Goal: Task Accomplishment & Management: Manage account settings

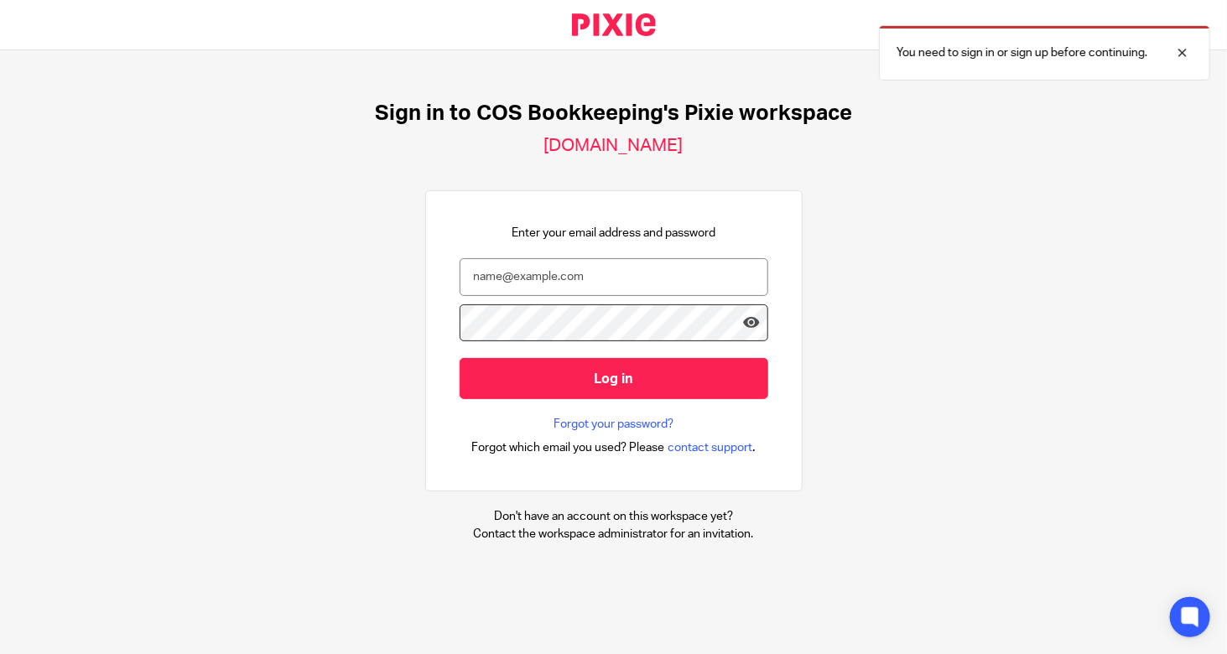
click at [513, 270] on input "email" at bounding box center [614, 277] width 309 height 38
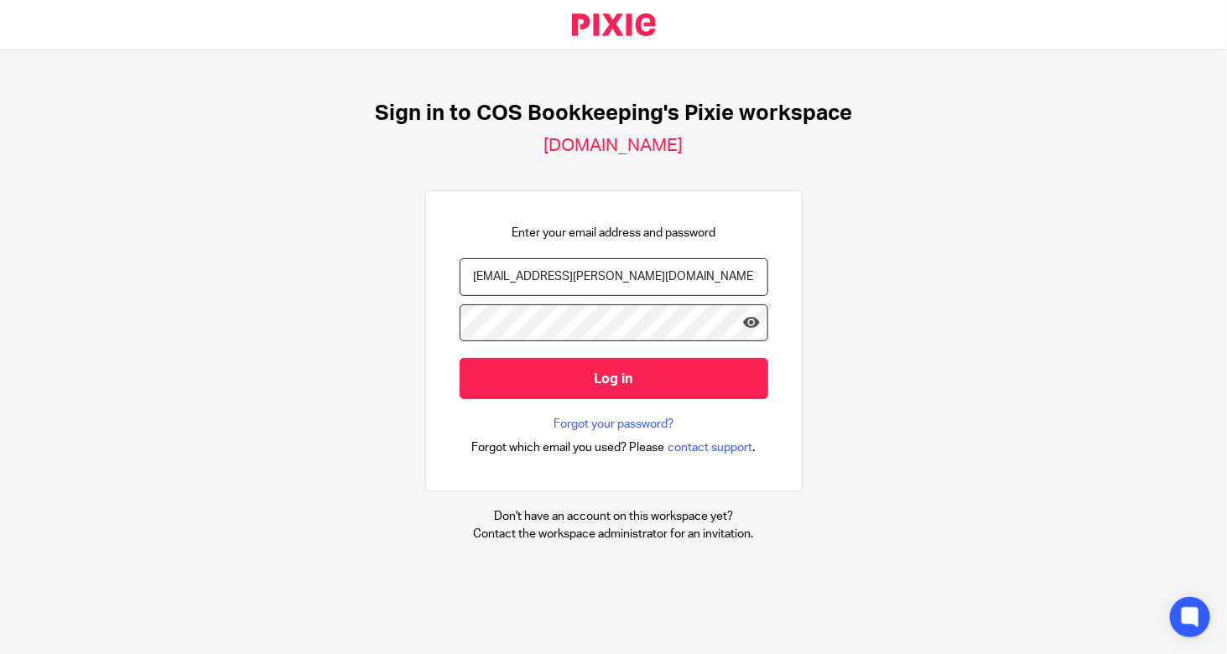
type input "bekah.murray@cosbookkeeping.co.uk"
click at [460, 358] on input "Log in" at bounding box center [614, 378] width 309 height 41
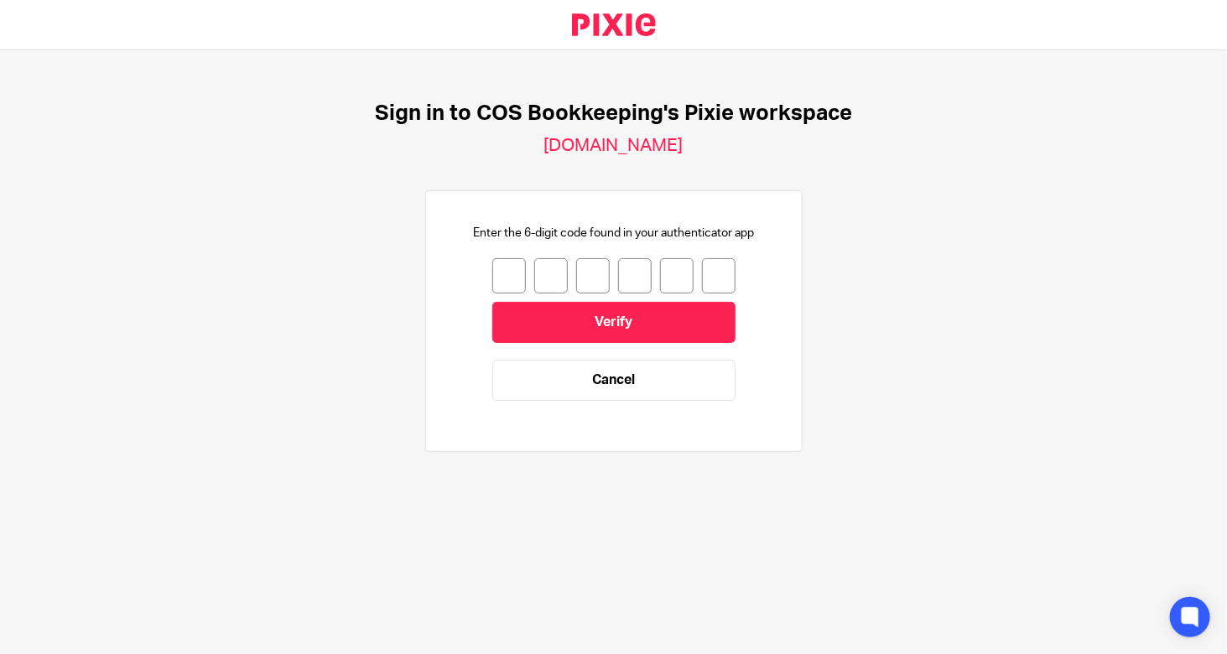
click at [508, 271] on input "number" at bounding box center [509, 275] width 34 height 35
type input "4"
type input "8"
type input "9"
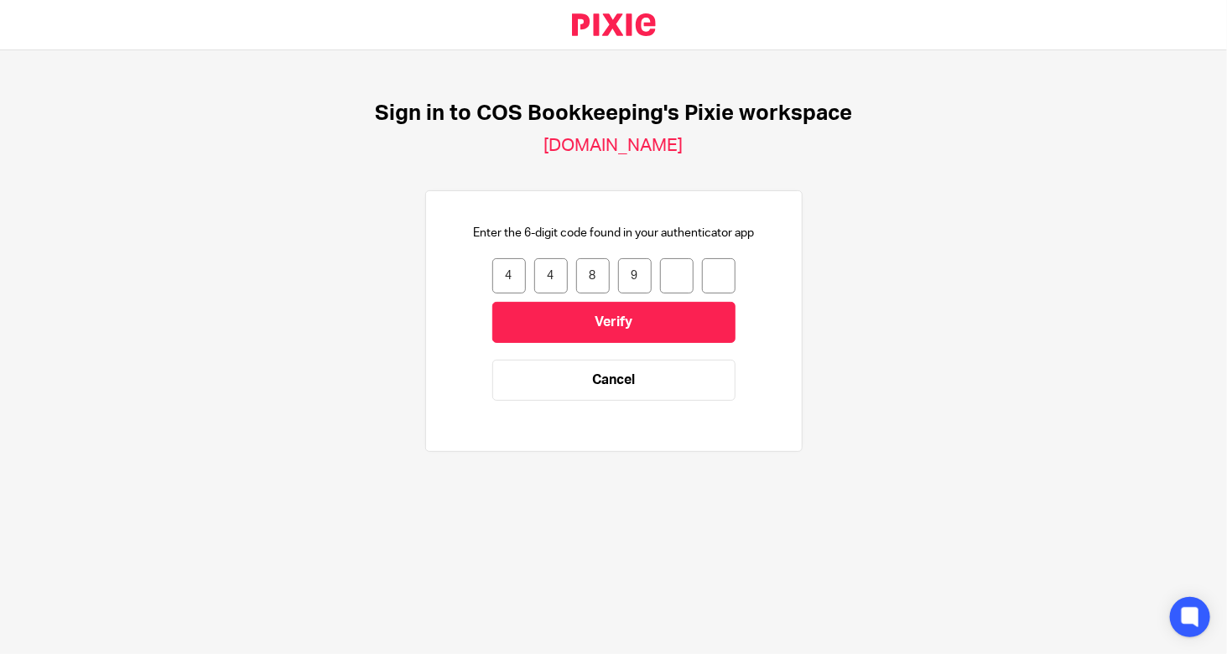
type input "7"
type input "1"
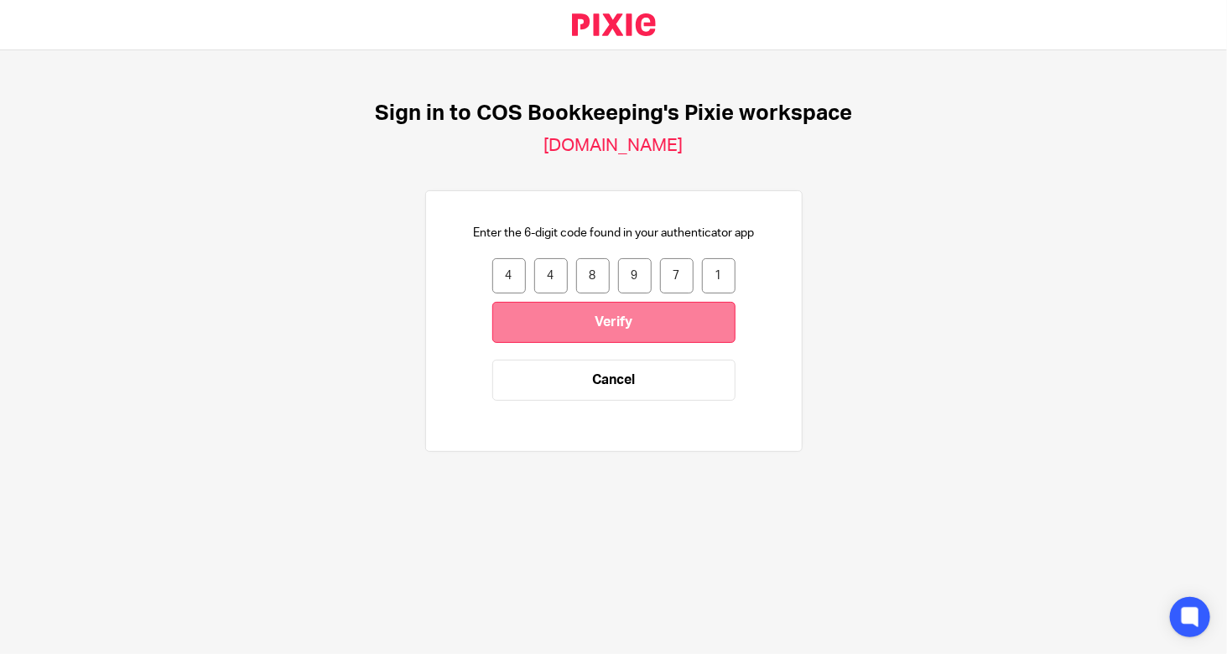
click at [625, 319] on input "Verify" at bounding box center [613, 322] width 243 height 41
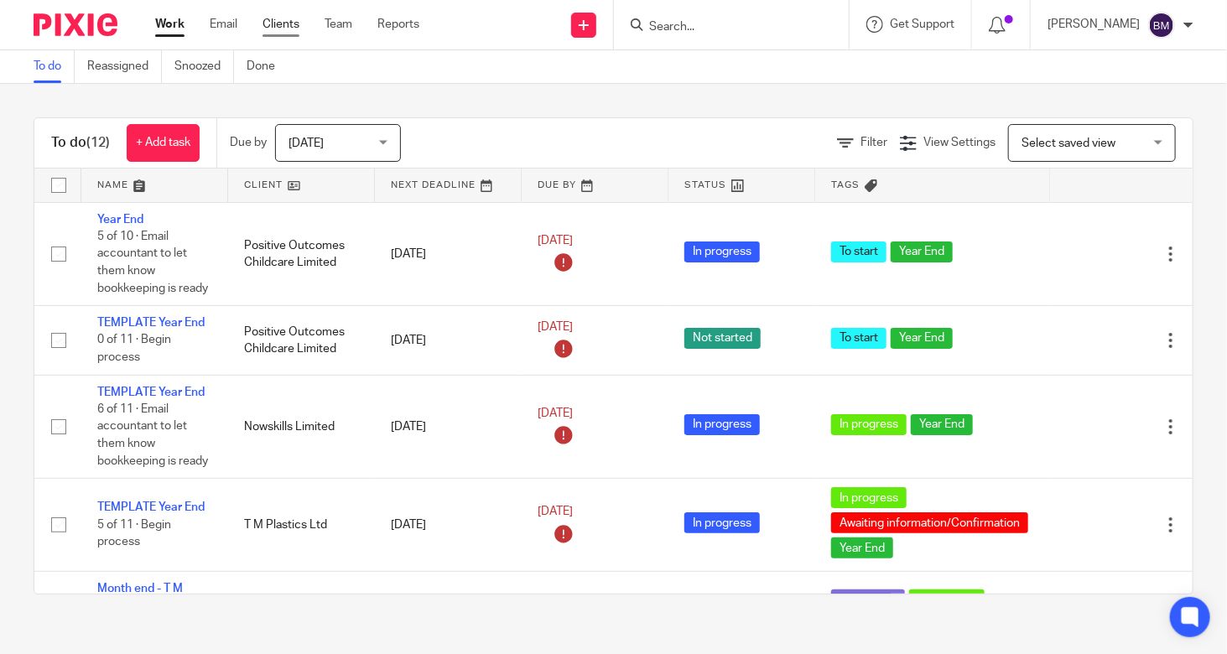
click at [270, 21] on link "Clients" at bounding box center [281, 24] width 37 height 17
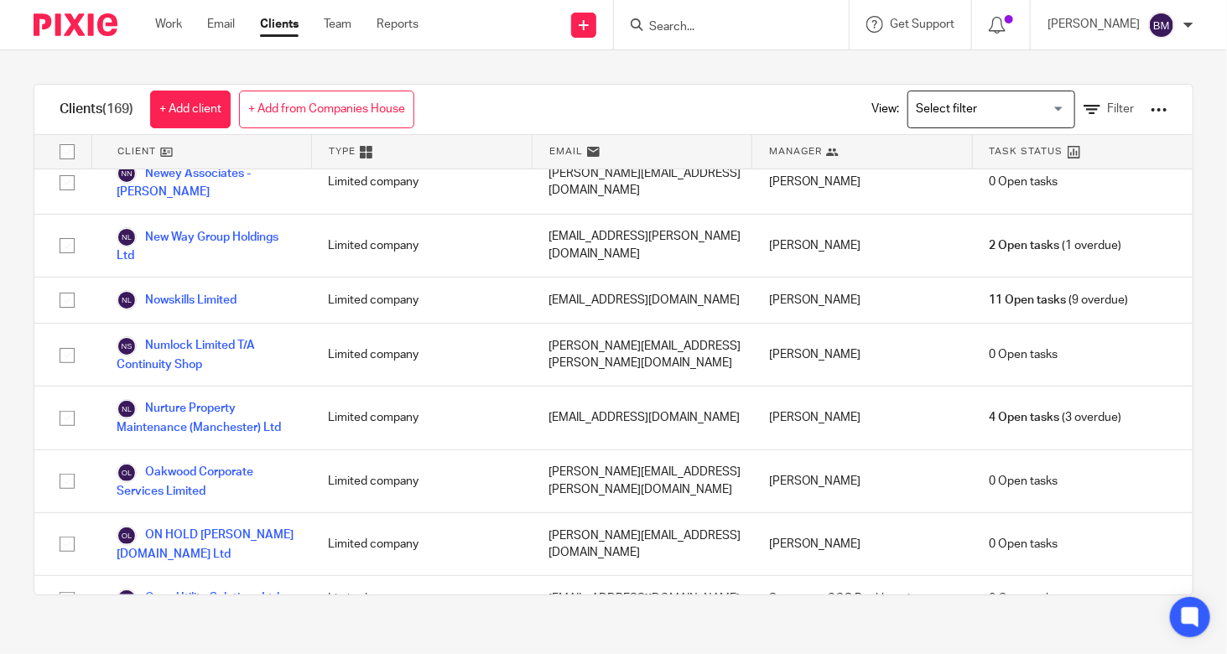
scroll to position [5990, 0]
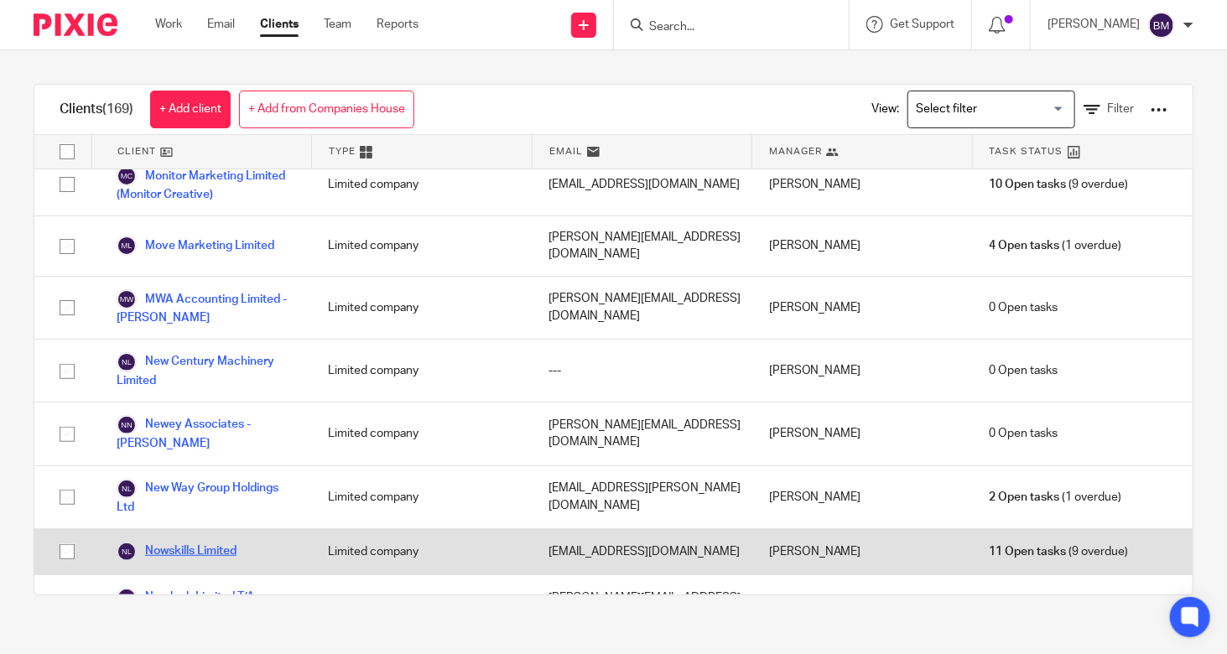
click at [188, 542] on link "Nowskills Limited" at bounding box center [177, 552] width 120 height 20
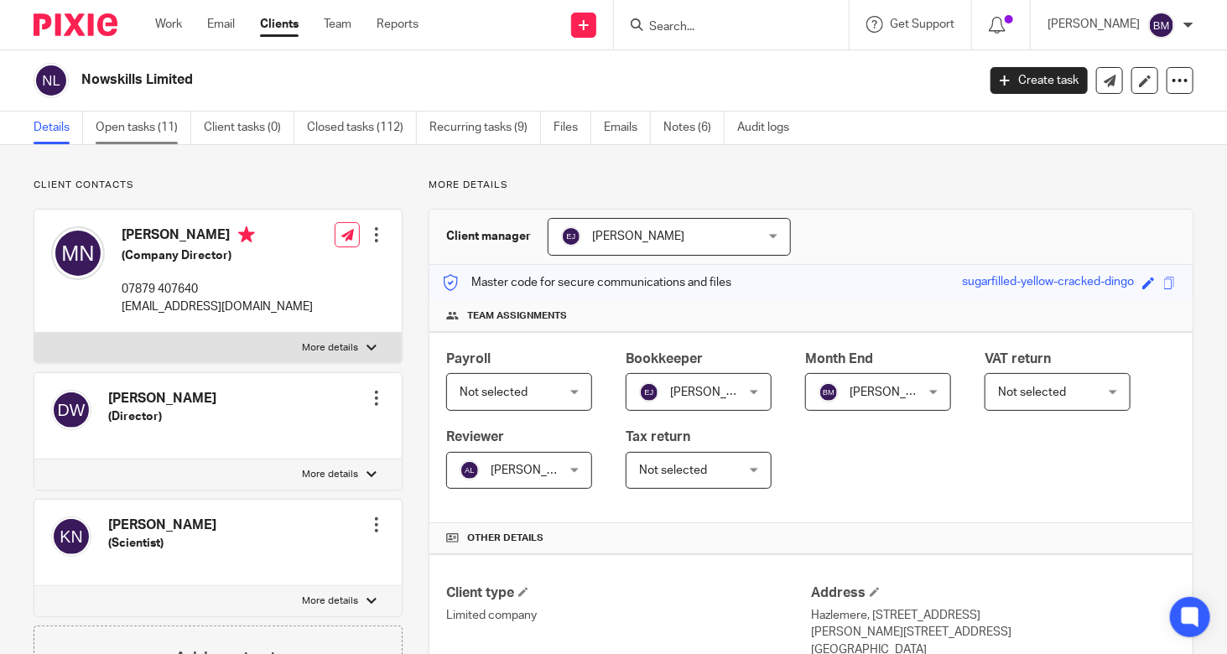
click at [151, 133] on link "Open tasks (11)" at bounding box center [144, 128] width 96 height 33
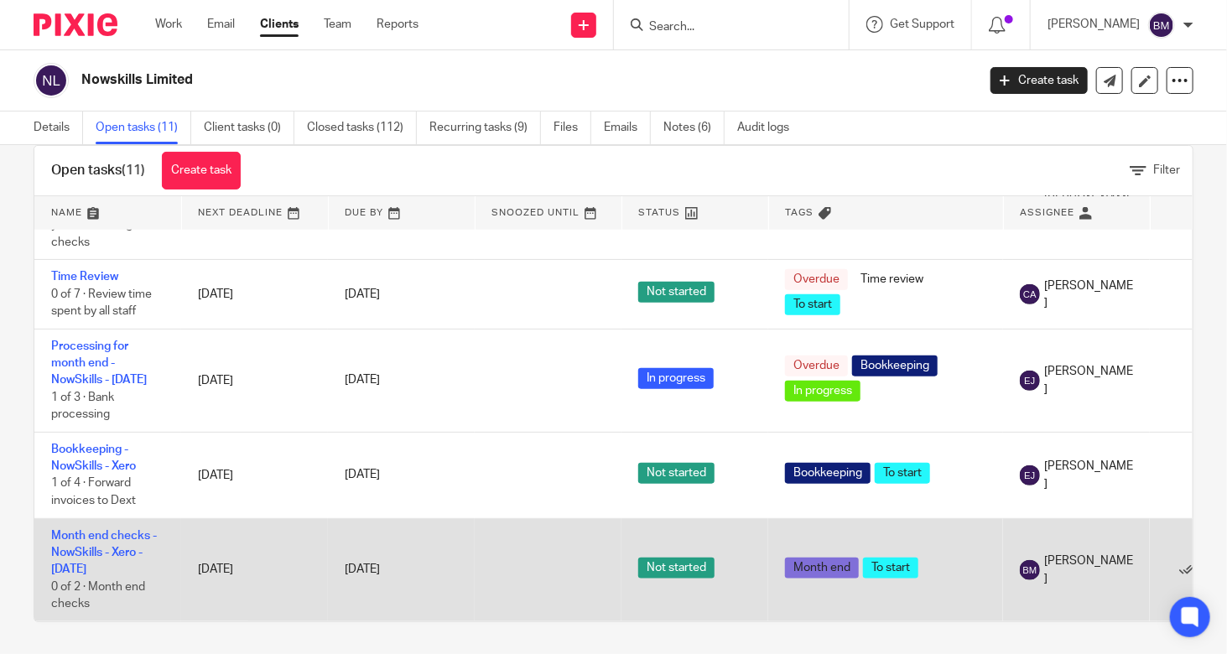
scroll to position [34, 0]
click at [40, 543] on td "Month end checks - NowSkills - Xero - [DATE] 0 of 2 · Month end checks" at bounding box center [107, 569] width 147 height 103
click at [62, 538] on link "Month end checks - NowSkills - Xero - [DATE]" at bounding box center [104, 553] width 106 height 46
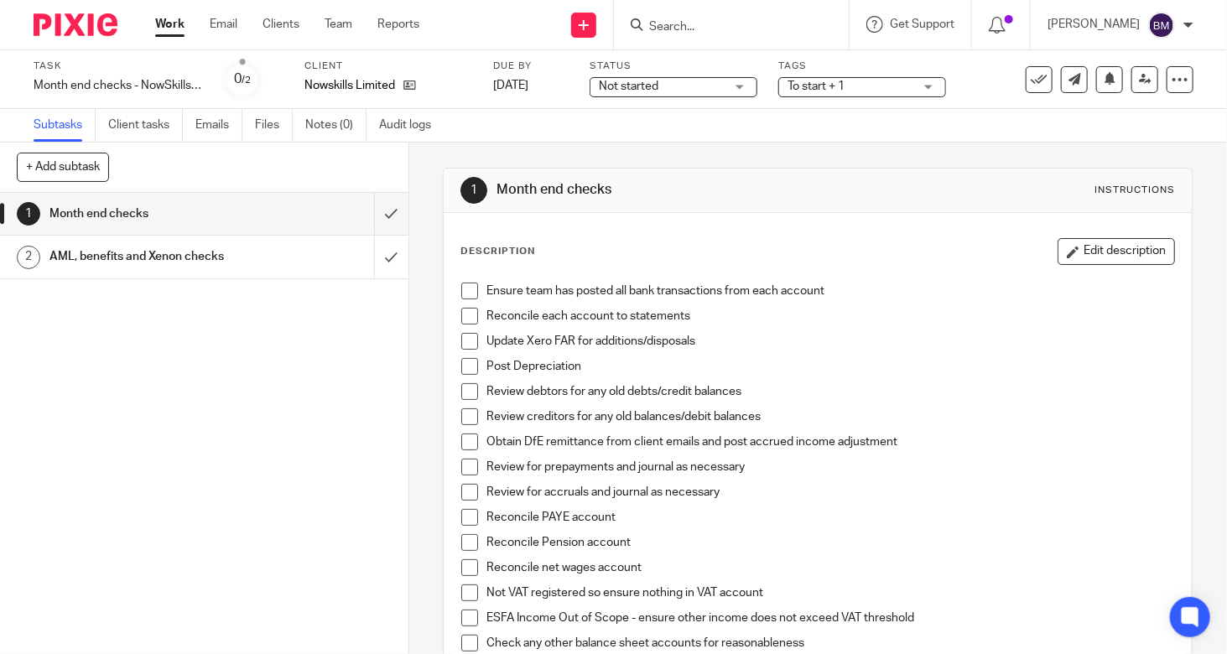
click at [694, 81] on span "Not started" at bounding box center [662, 87] width 126 height 18
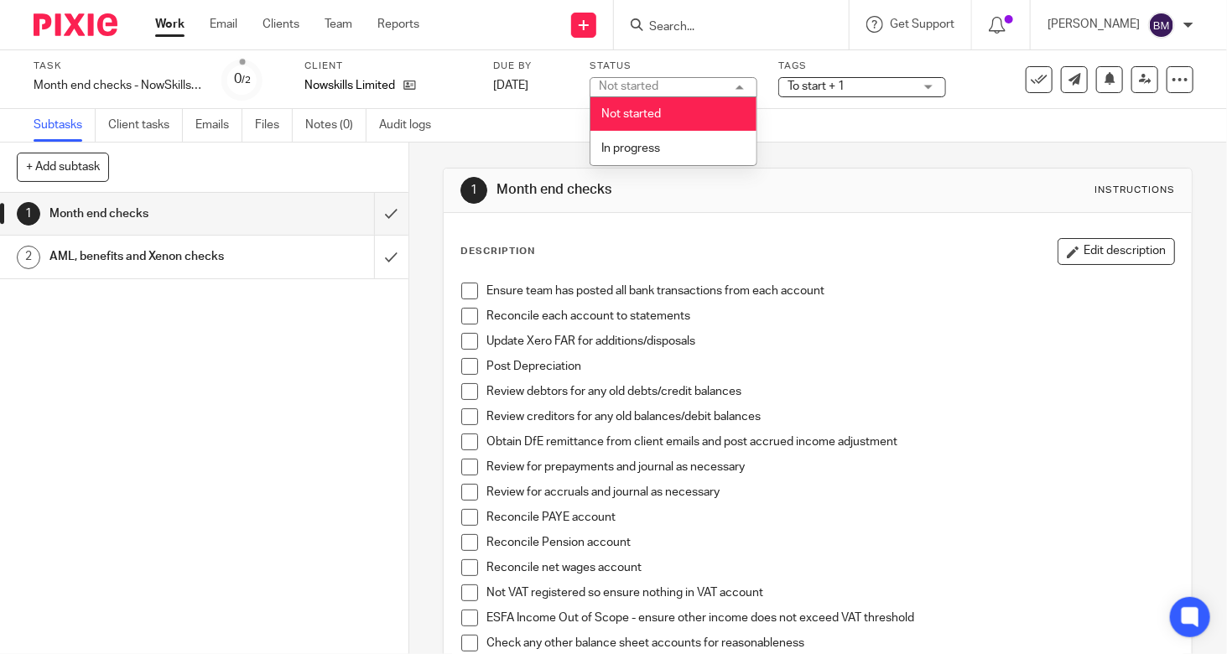
click at [693, 83] on div "Not started Not started" at bounding box center [674, 87] width 168 height 20
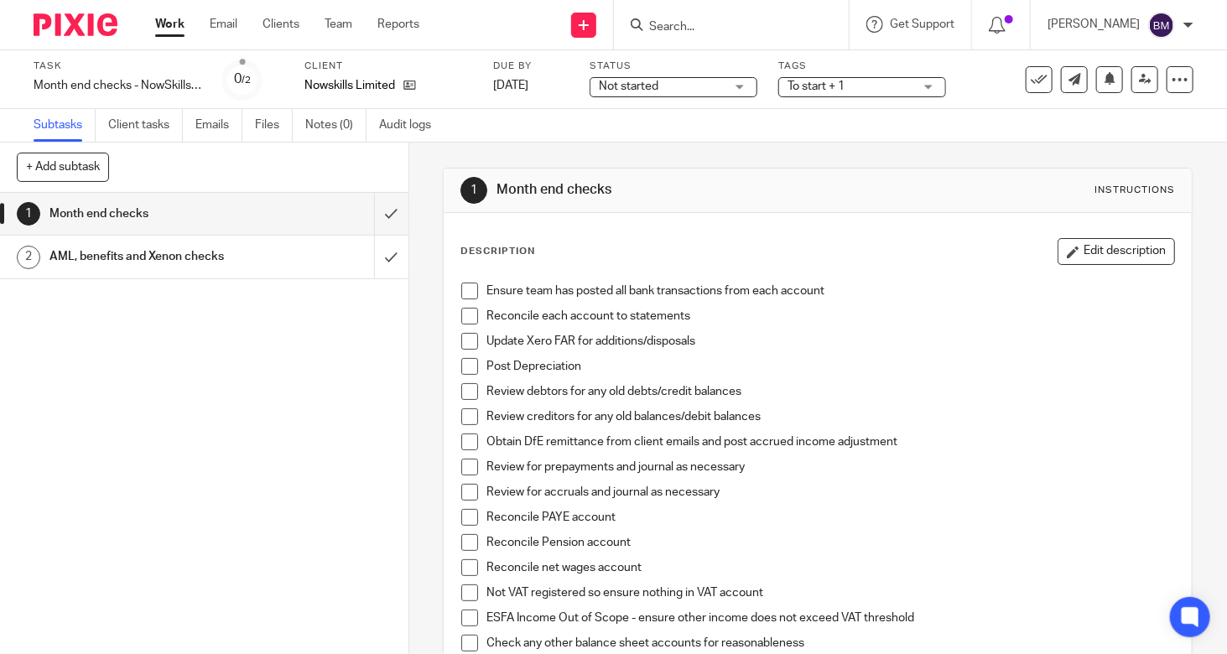
click at [692, 86] on span "Not started" at bounding box center [662, 87] width 126 height 18
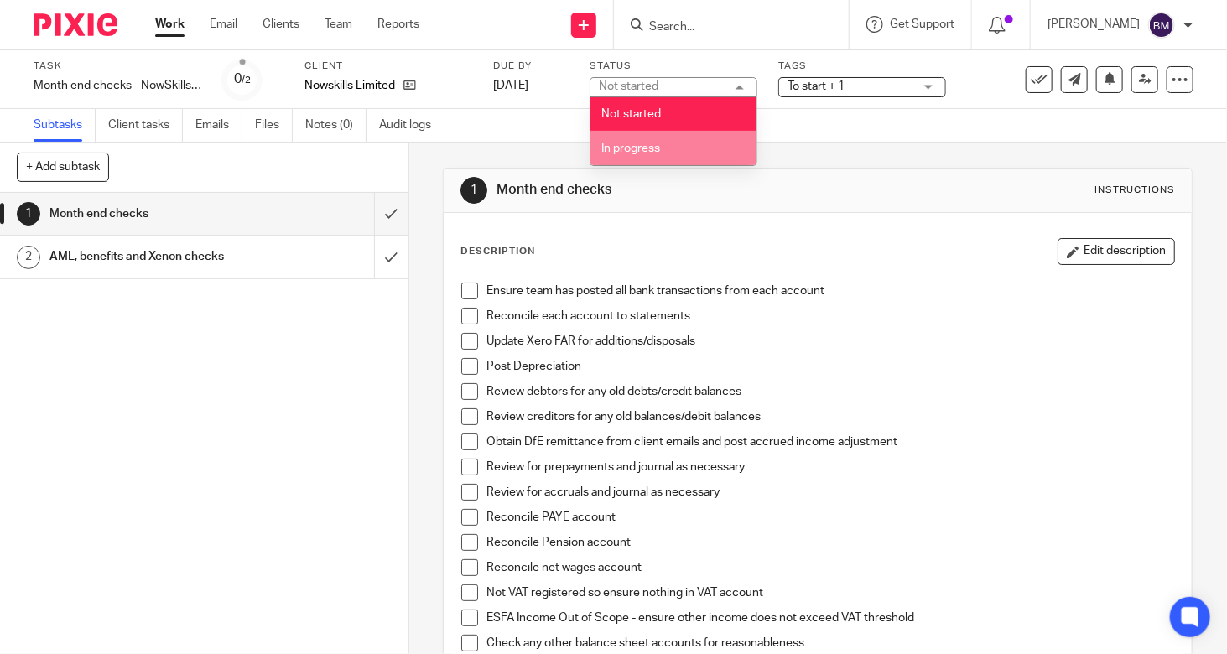
click at [660, 149] on li "In progress" at bounding box center [673, 148] width 166 height 34
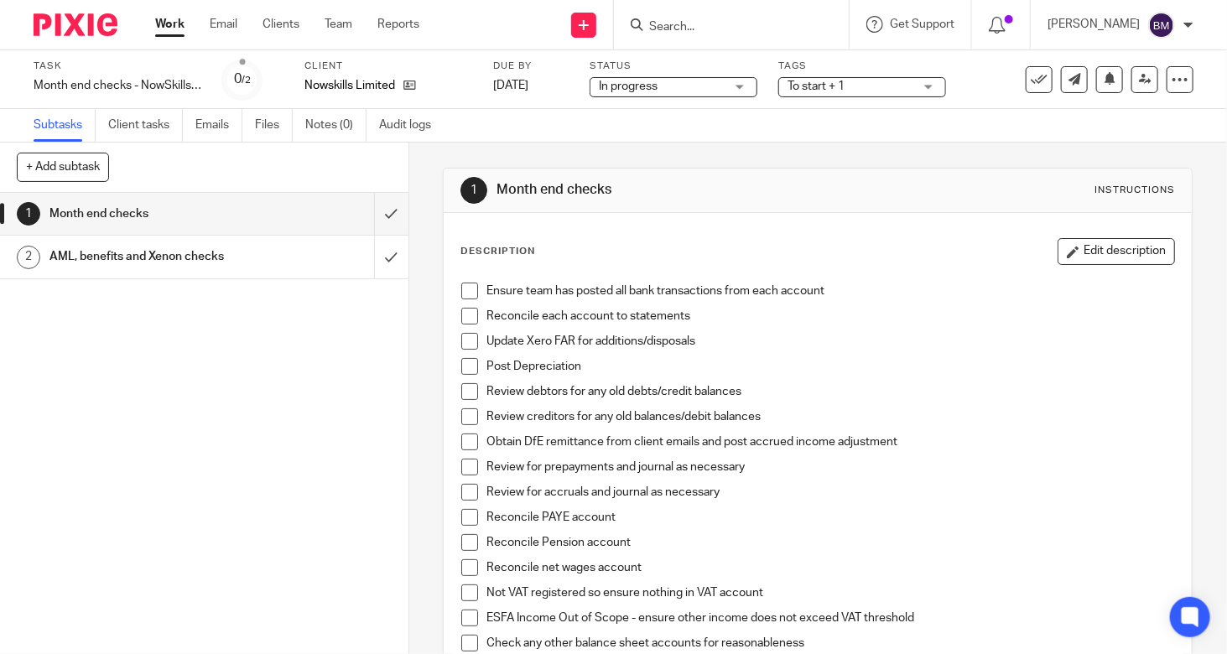
click at [748, 91] on div "In progress In progress" at bounding box center [674, 87] width 168 height 20
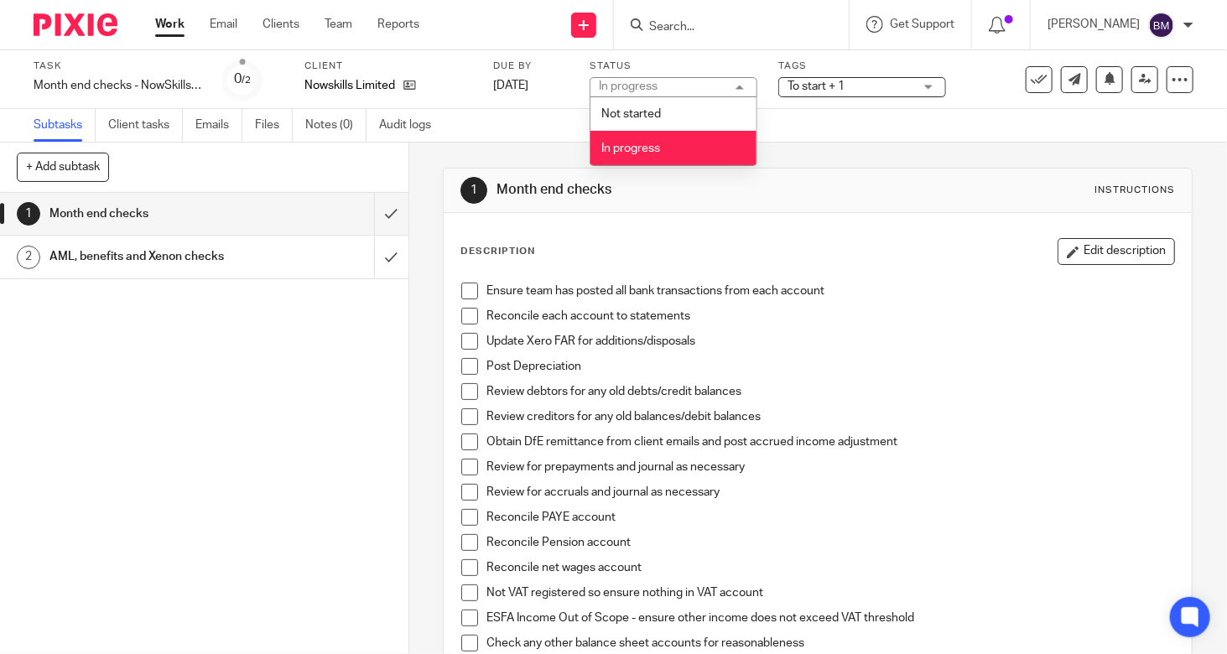
click at [830, 79] on span "To start + 1" at bounding box center [851, 87] width 126 height 18
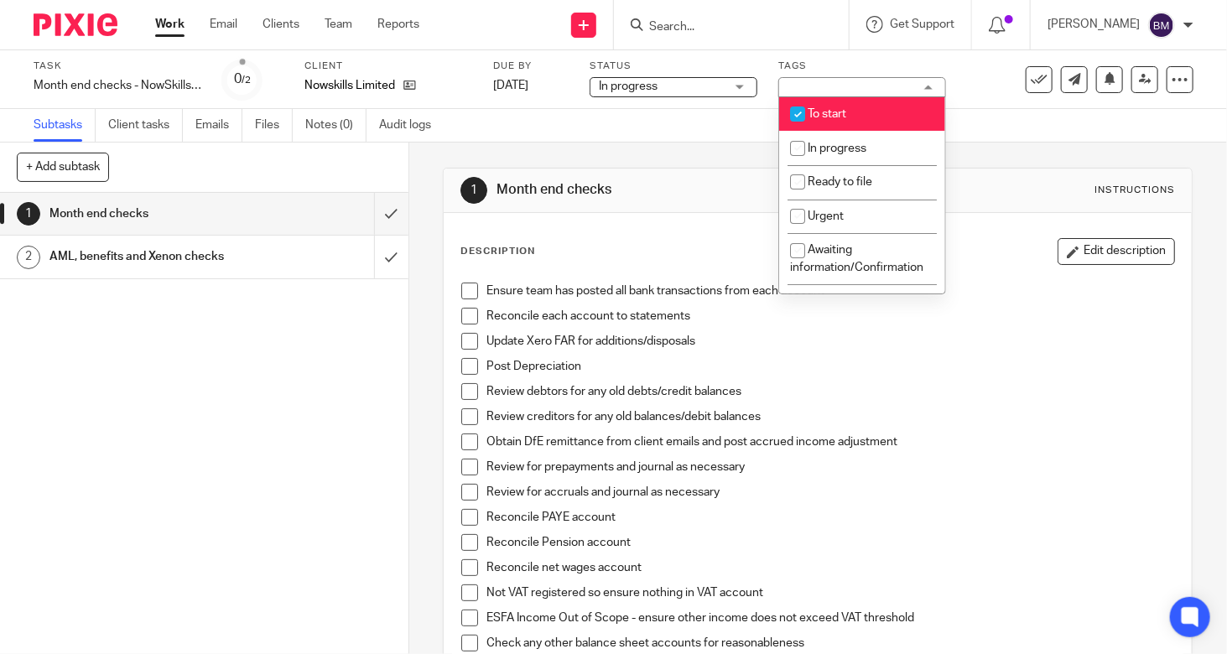
click at [821, 112] on span "To start" at bounding box center [827, 114] width 39 height 12
checkbox input "false"
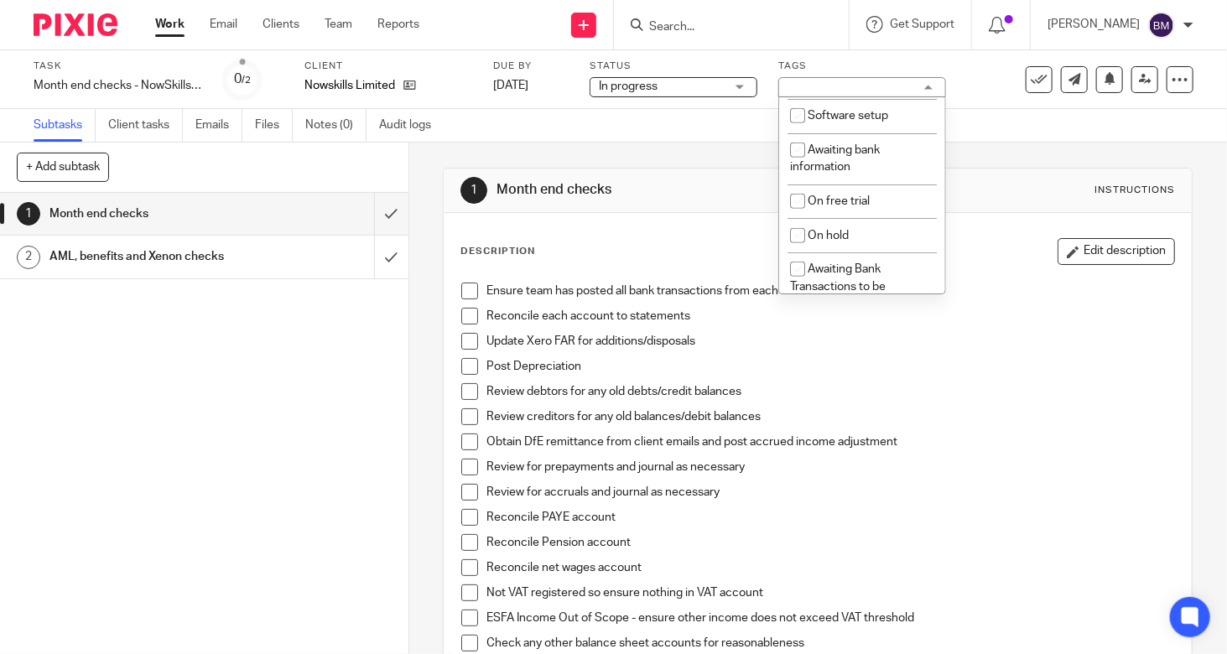
scroll to position [731, 0]
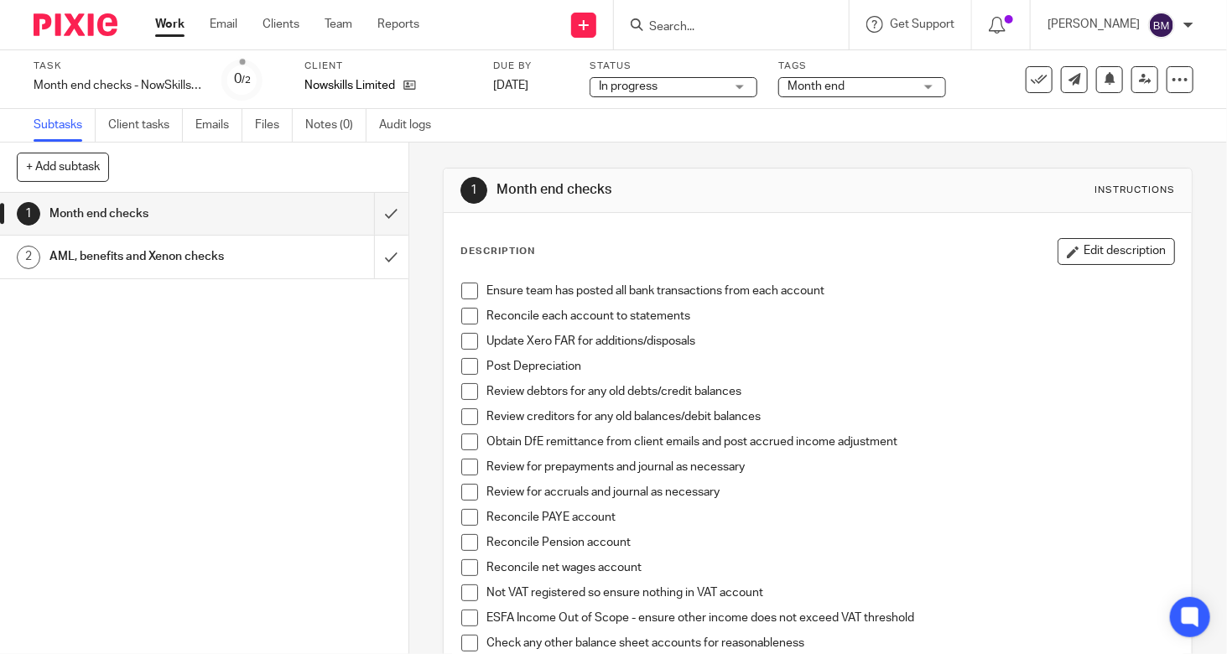
click at [889, 67] on label "Tags" at bounding box center [862, 66] width 168 height 13
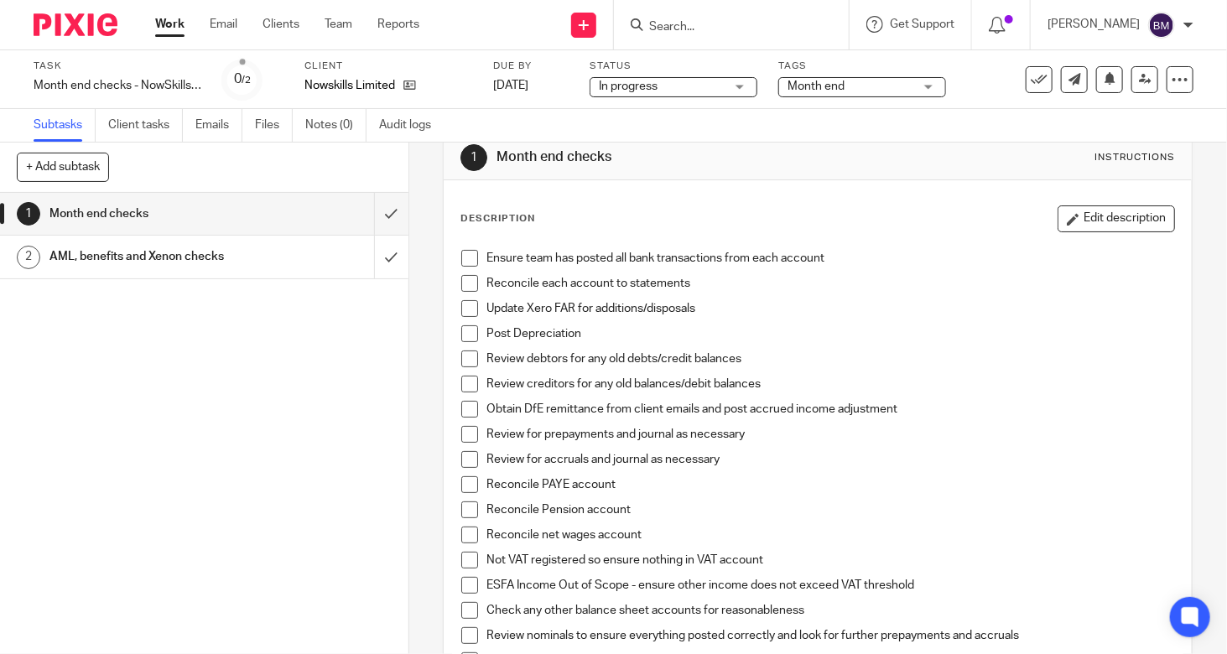
scroll to position [0, 0]
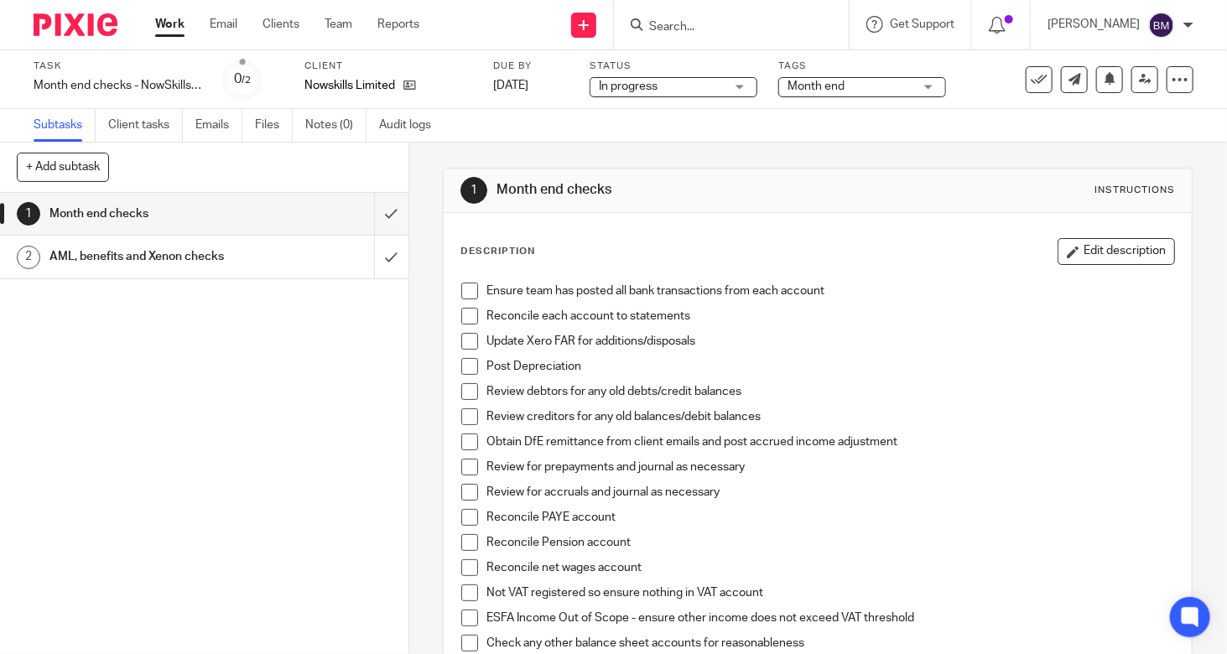
click at [461, 317] on span at bounding box center [469, 316] width 17 height 17
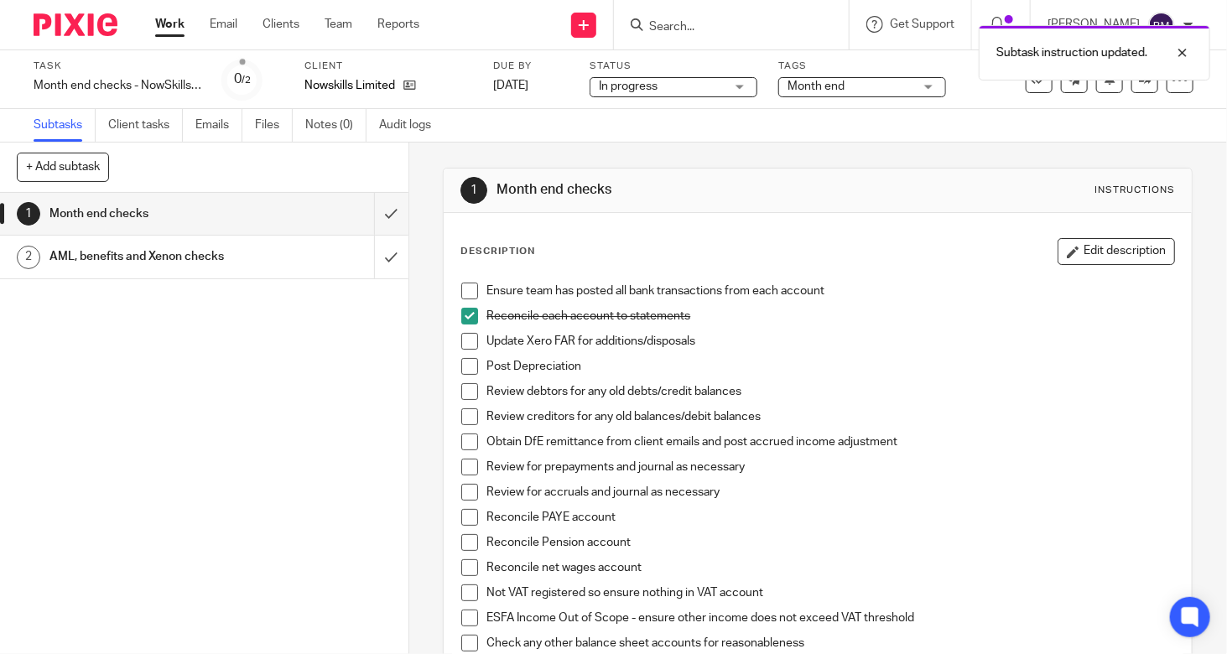
click at [461, 336] on span at bounding box center [469, 341] width 17 height 17
click at [461, 362] on span at bounding box center [469, 366] width 17 height 17
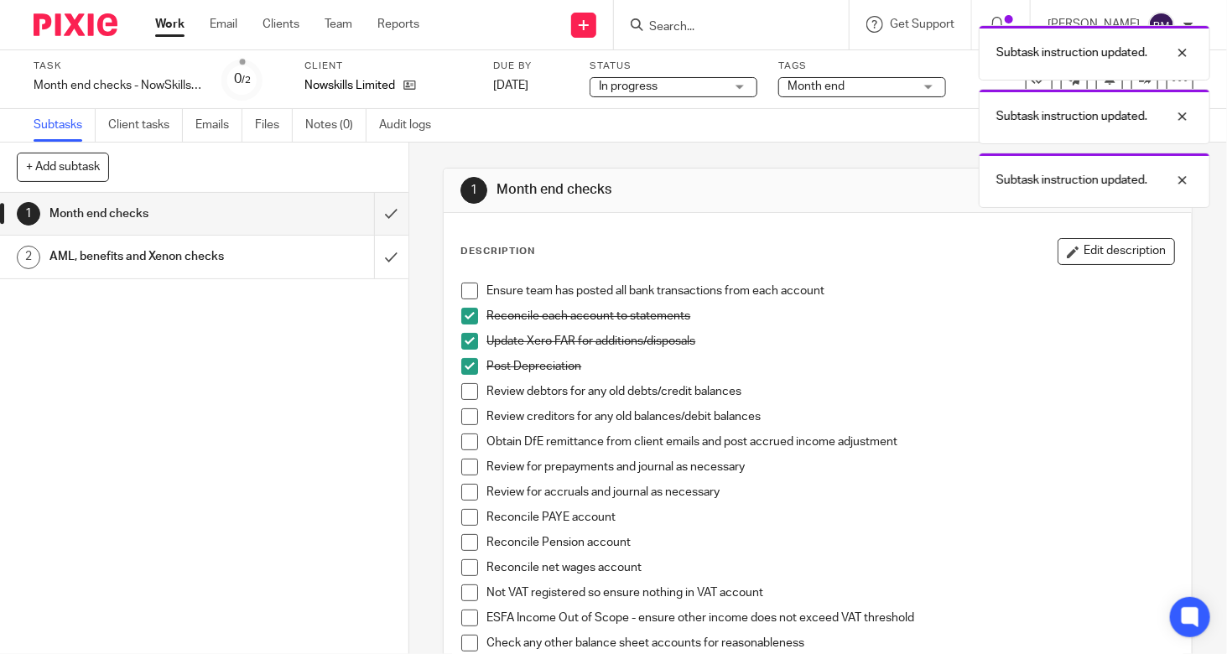
click at [461, 390] on span at bounding box center [469, 391] width 17 height 17
click at [461, 414] on span at bounding box center [469, 416] width 17 height 17
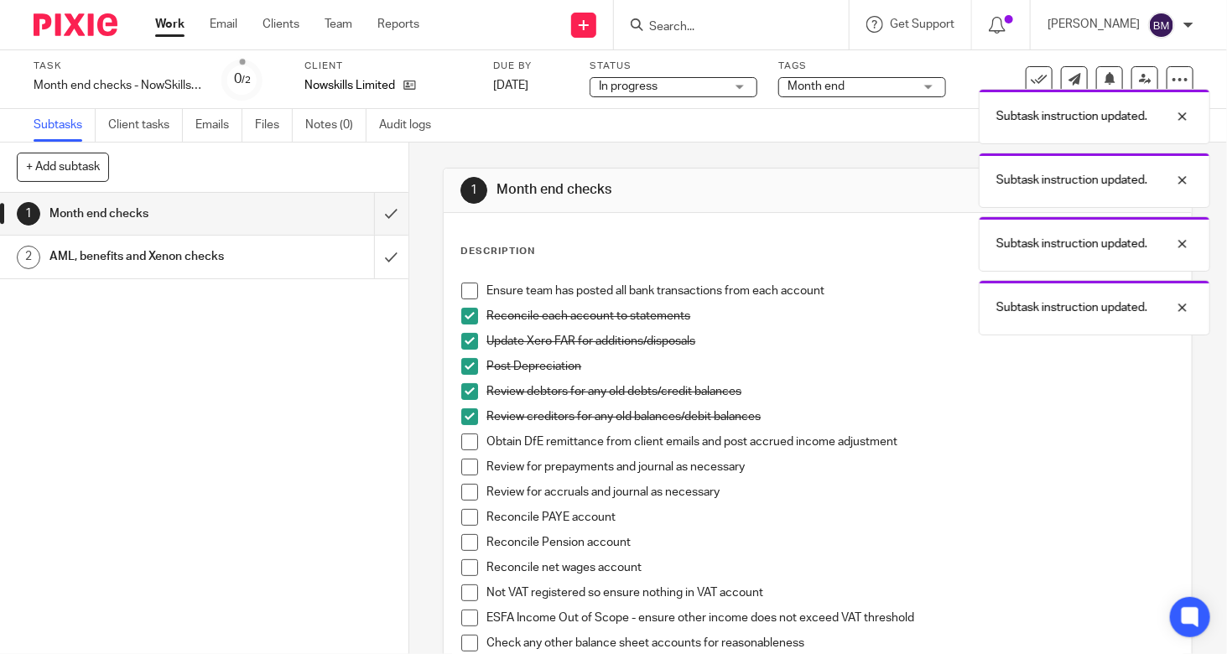
click at [461, 444] on span at bounding box center [469, 442] width 17 height 17
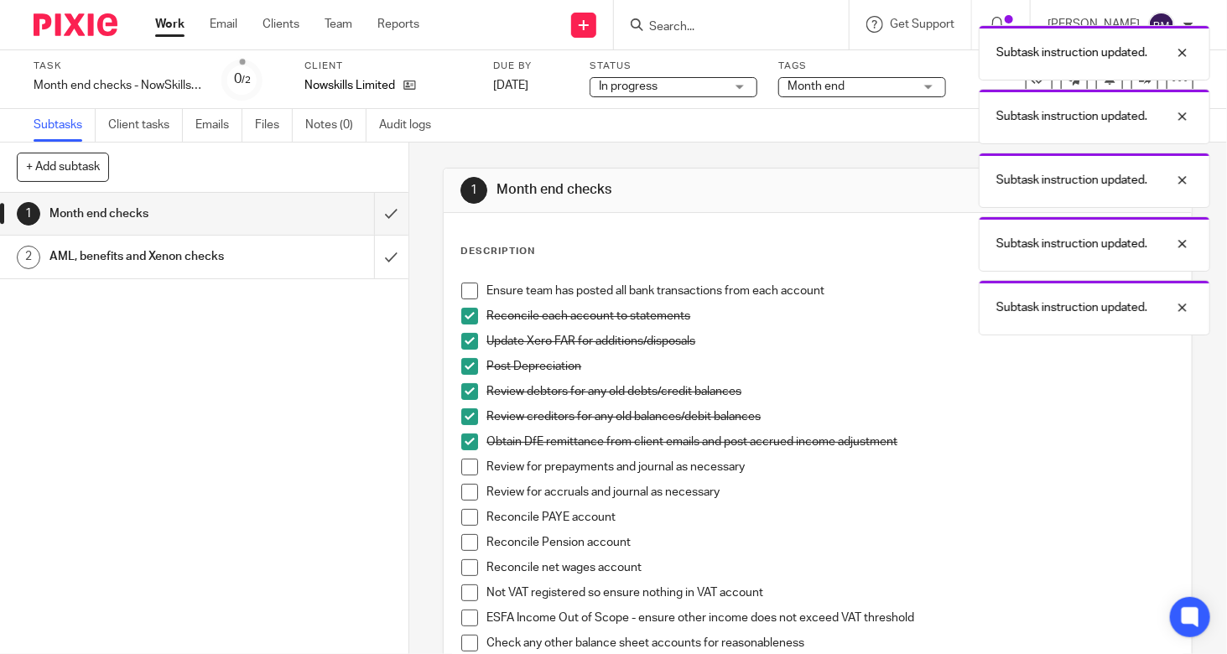
click at [463, 471] on span at bounding box center [469, 467] width 17 height 17
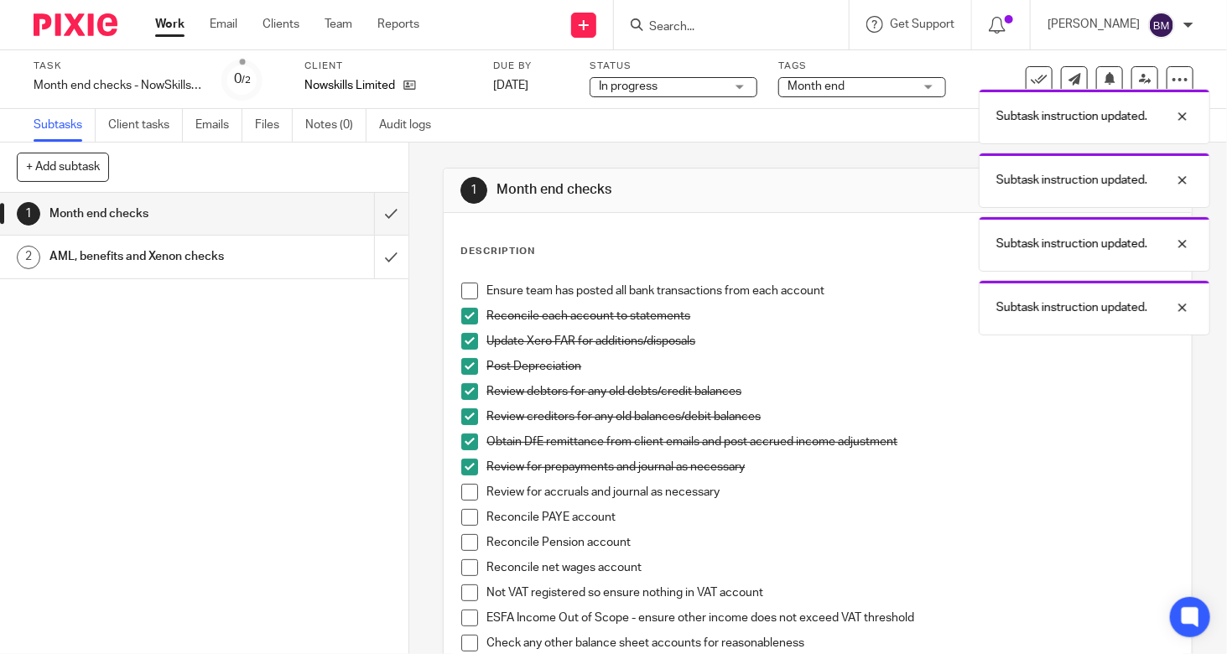
click at [462, 495] on span at bounding box center [469, 492] width 17 height 17
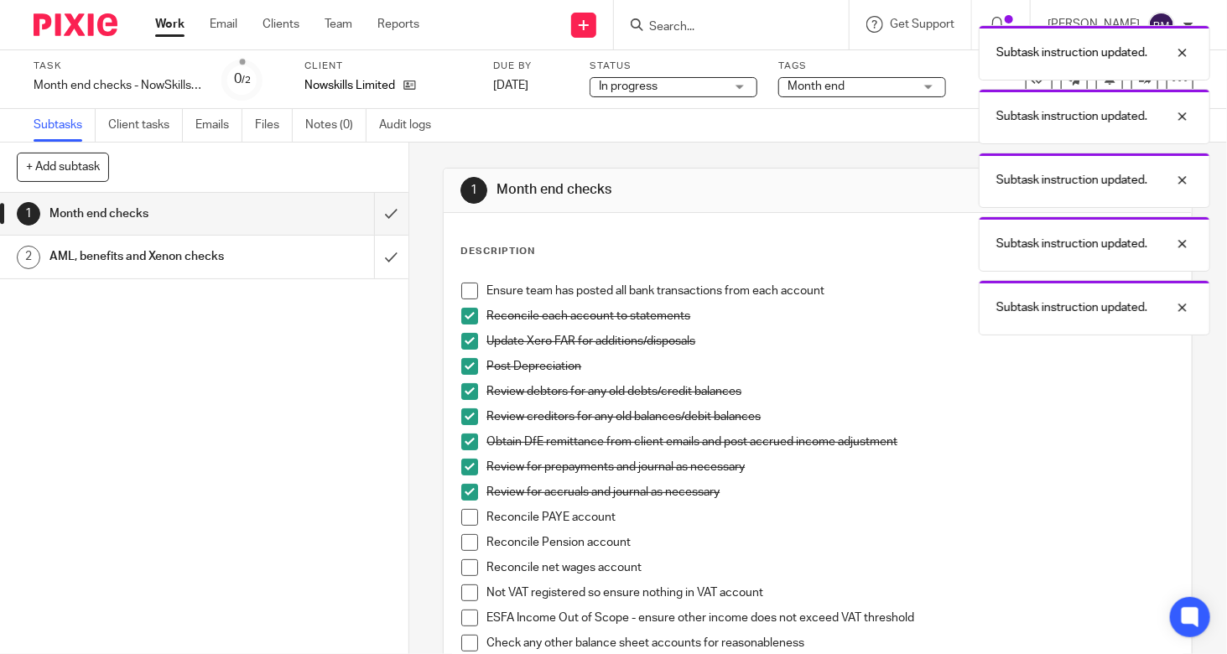
click at [462, 517] on span at bounding box center [469, 517] width 17 height 17
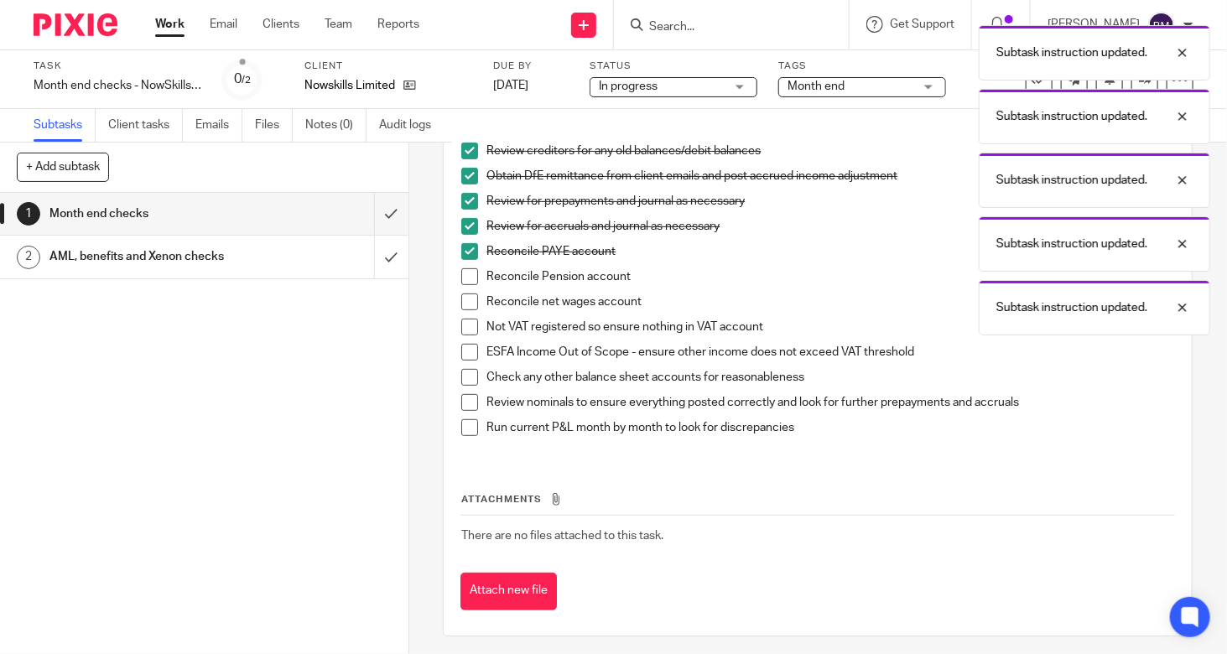
scroll to position [270, 0]
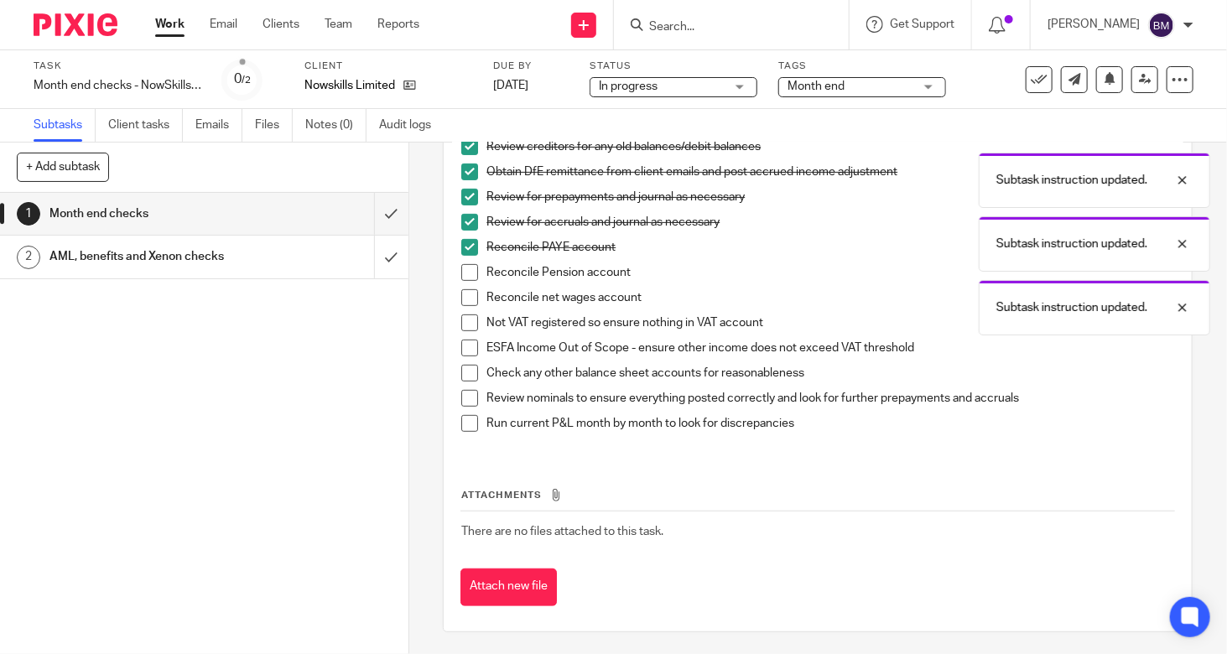
click at [466, 270] on span at bounding box center [469, 272] width 17 height 17
click at [461, 294] on span at bounding box center [469, 297] width 17 height 17
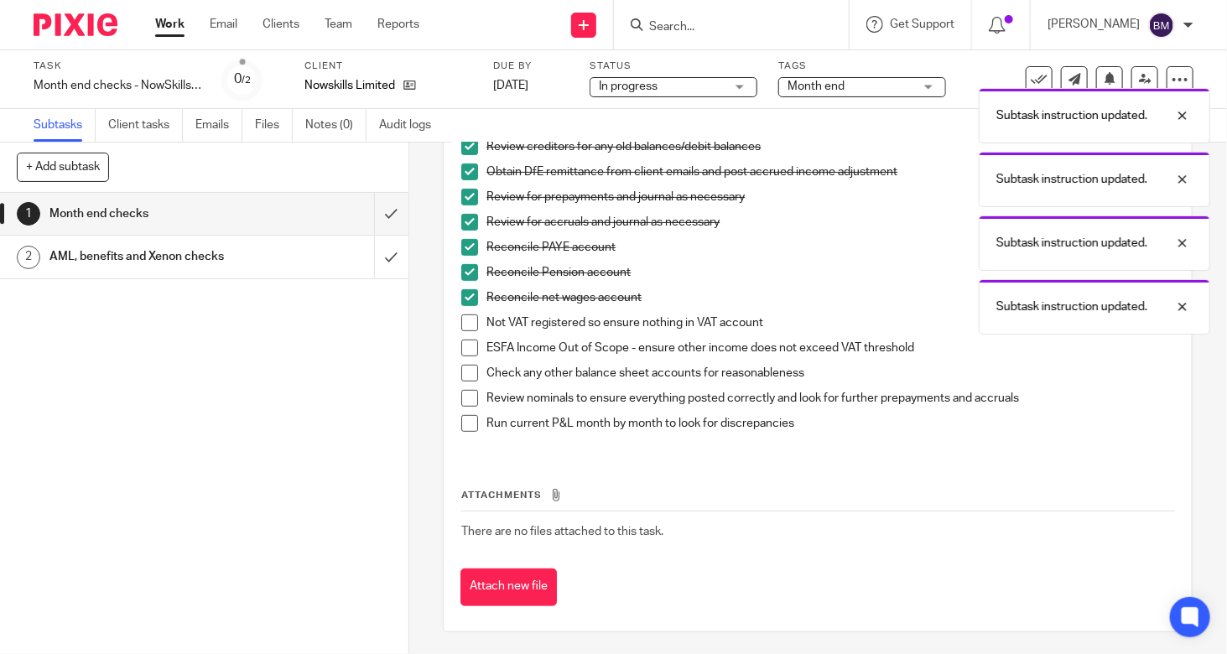
click at [461, 315] on span at bounding box center [469, 323] width 17 height 17
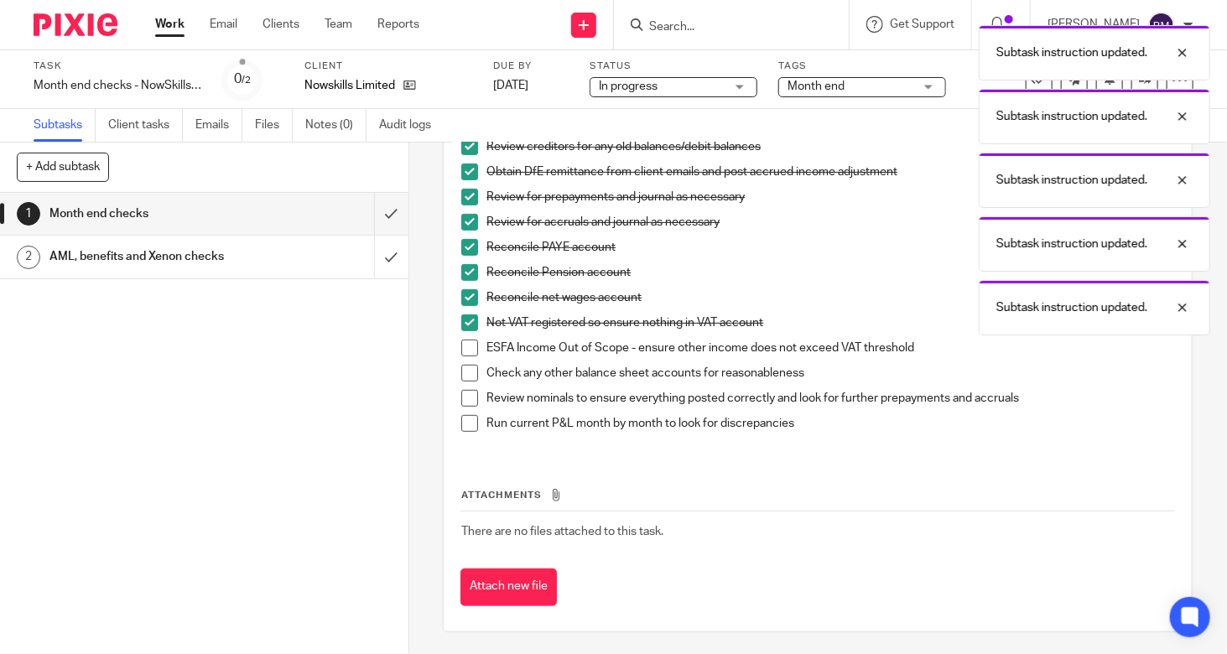
click at [461, 348] on span at bounding box center [469, 348] width 17 height 17
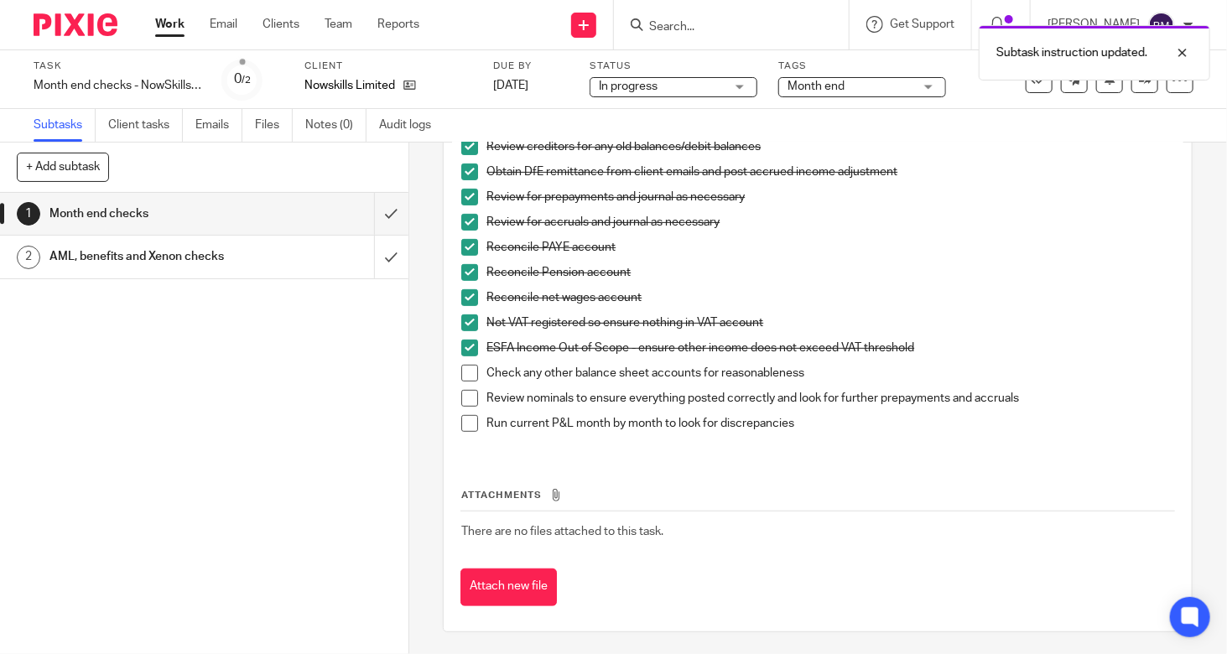
click at [461, 374] on span at bounding box center [469, 373] width 17 height 17
click at [461, 397] on span at bounding box center [469, 398] width 17 height 17
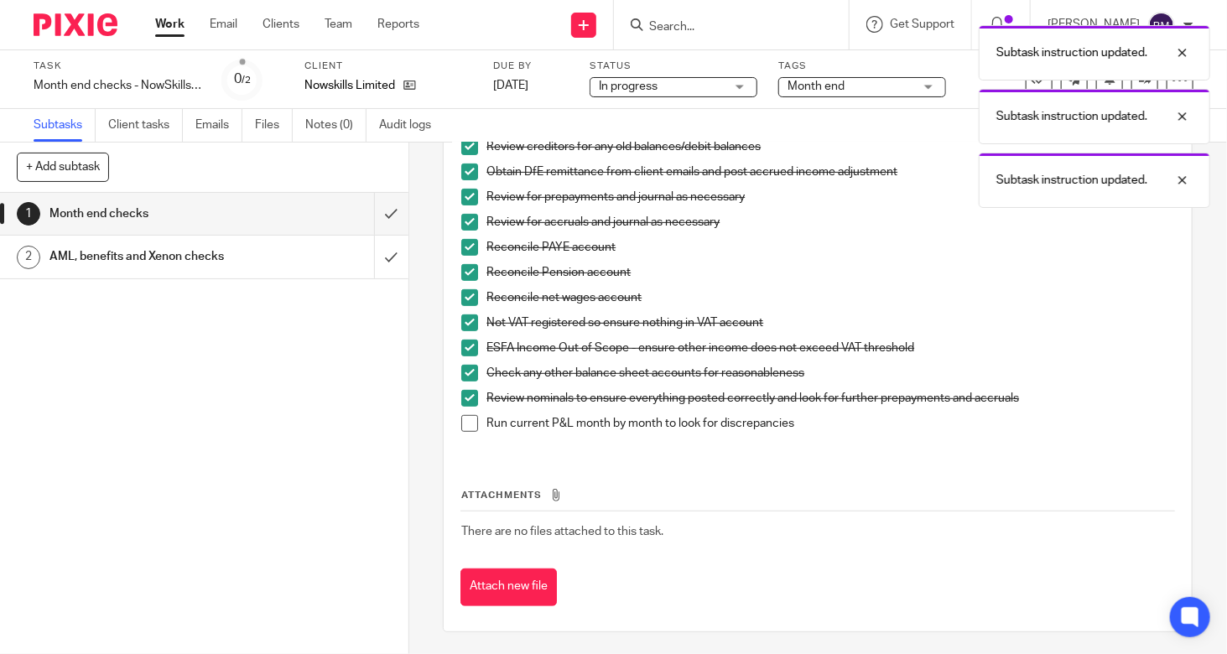
click at [461, 422] on span at bounding box center [469, 423] width 17 height 17
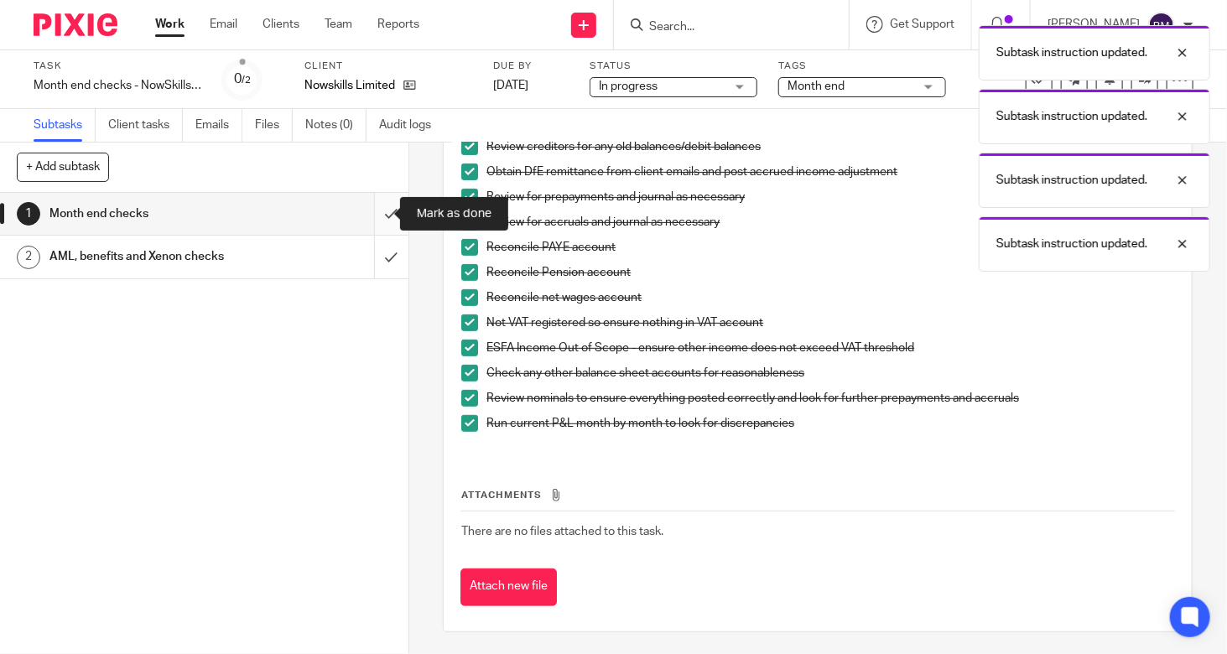
click at [371, 209] on input "submit" at bounding box center [204, 214] width 408 height 42
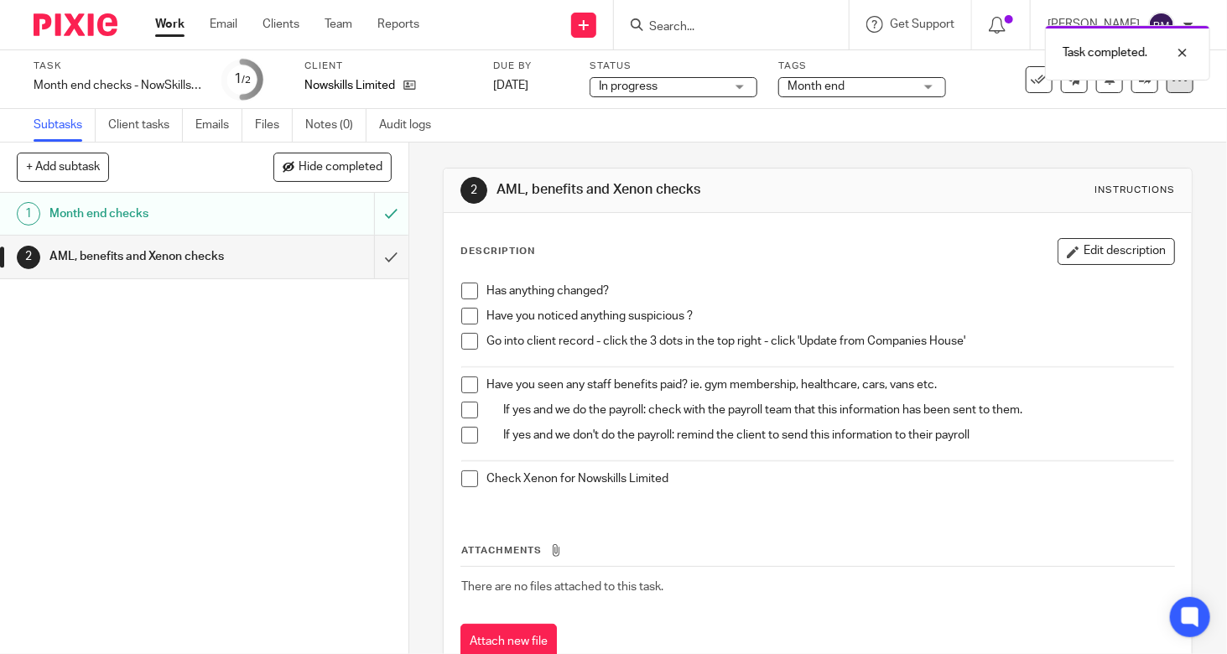
click at [1169, 89] on div at bounding box center [1180, 79] width 27 height 27
click at [315, 86] on p "Nowskills Limited" at bounding box center [349, 85] width 91 height 17
click at [399, 85] on link at bounding box center [405, 85] width 21 height 17
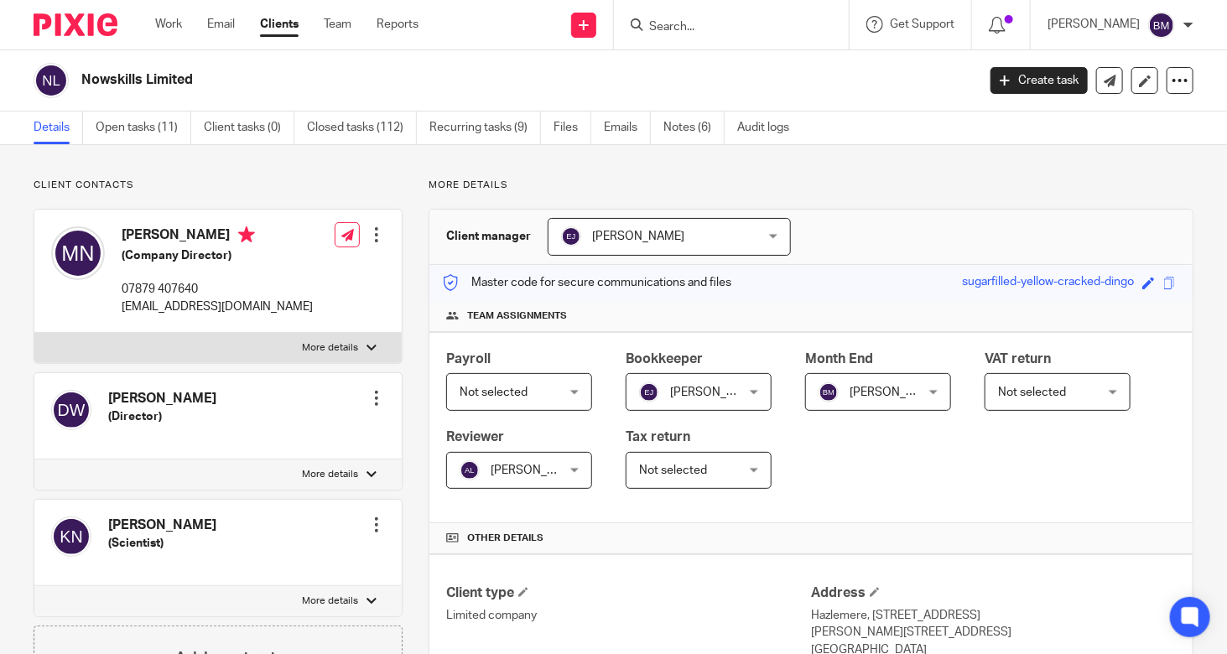
click at [1173, 81] on icon at bounding box center [1180, 80] width 17 height 17
click at [1099, 117] on link "Update from Companies House" at bounding box center [1076, 123] width 185 height 24
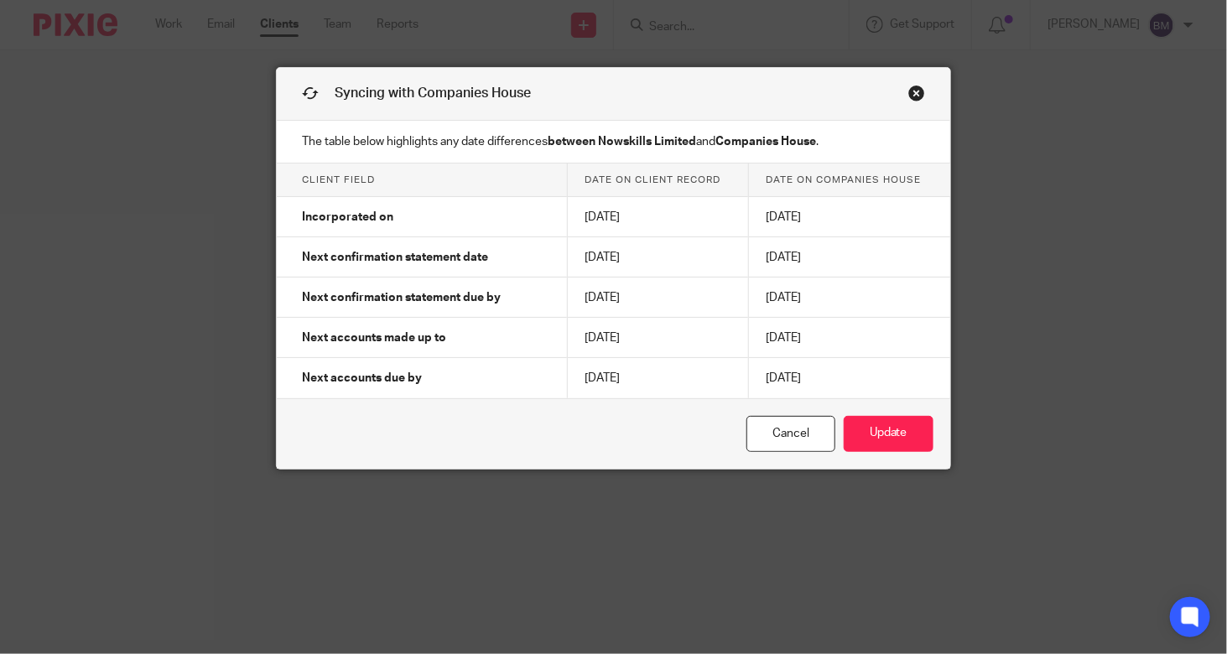
click at [910, 91] on link "Close this dialog window" at bounding box center [916, 96] width 17 height 23
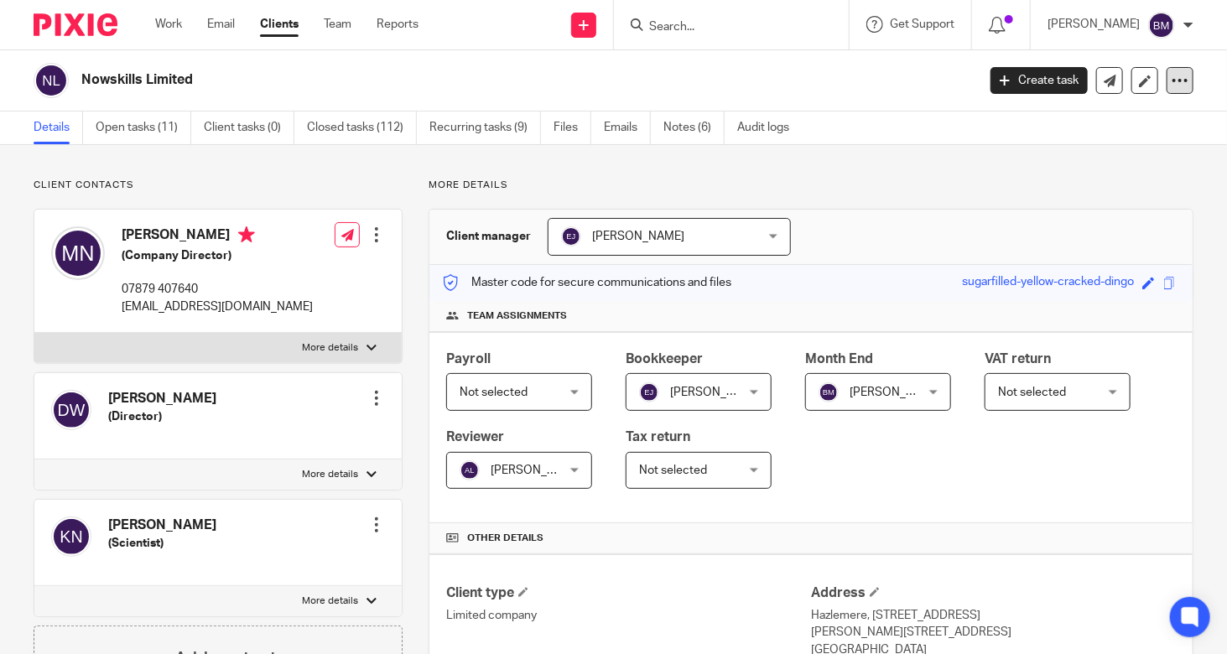
click at [1172, 77] on icon at bounding box center [1180, 80] width 17 height 17
click at [1095, 116] on link "Update from Companies House" at bounding box center [1076, 123] width 185 height 24
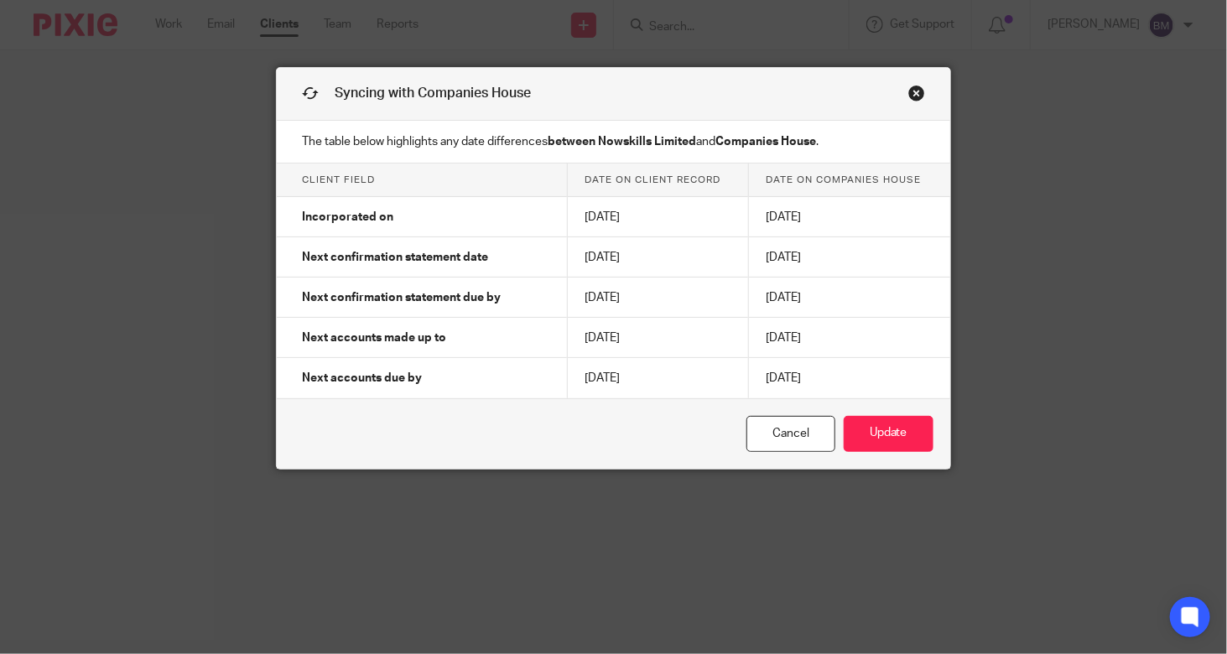
click at [913, 90] on link "Close this dialog window" at bounding box center [916, 96] width 17 height 23
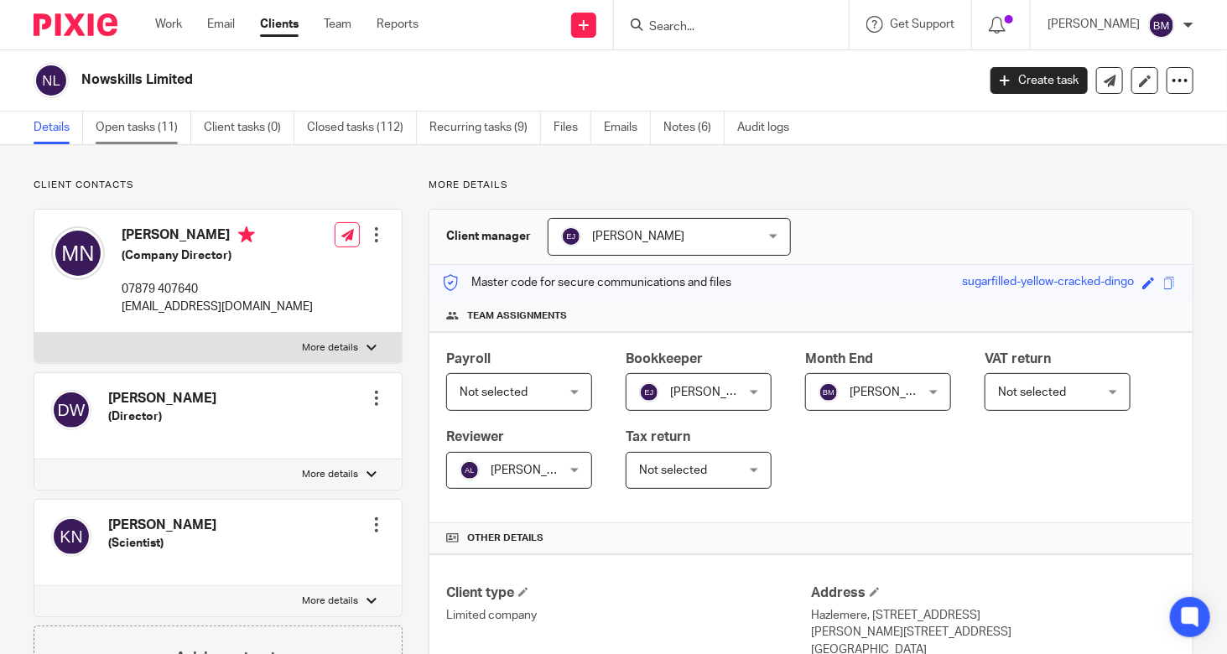
click at [159, 128] on link "Open tasks (11)" at bounding box center [144, 128] width 96 height 33
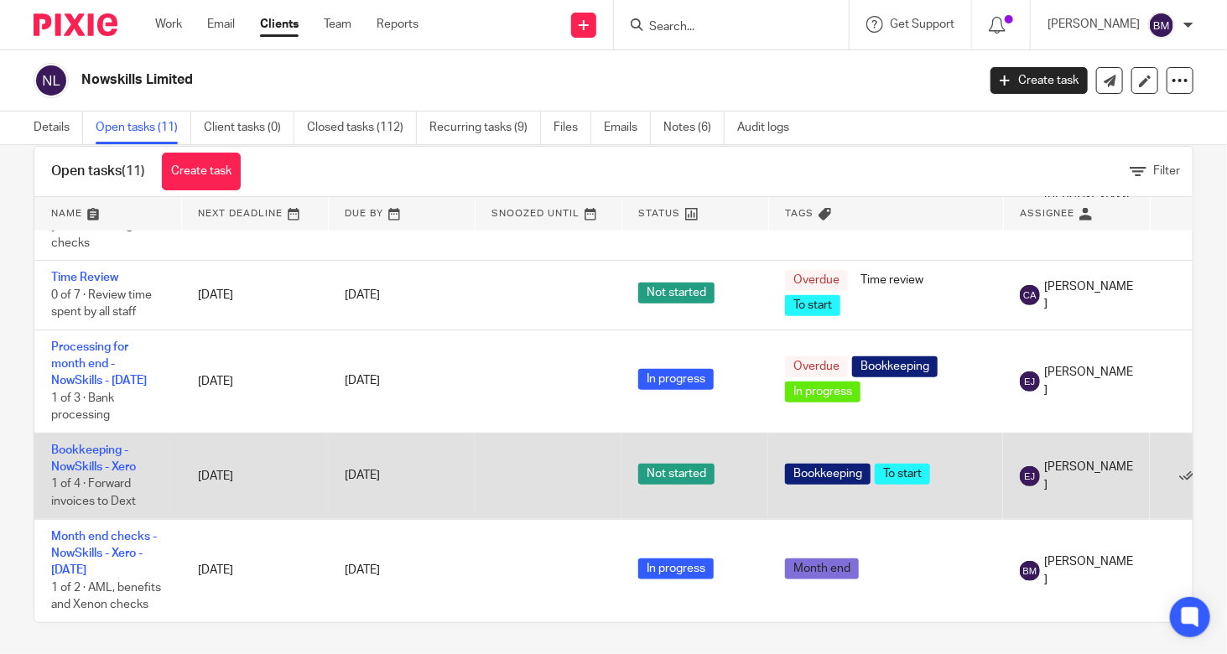
scroll to position [34, 0]
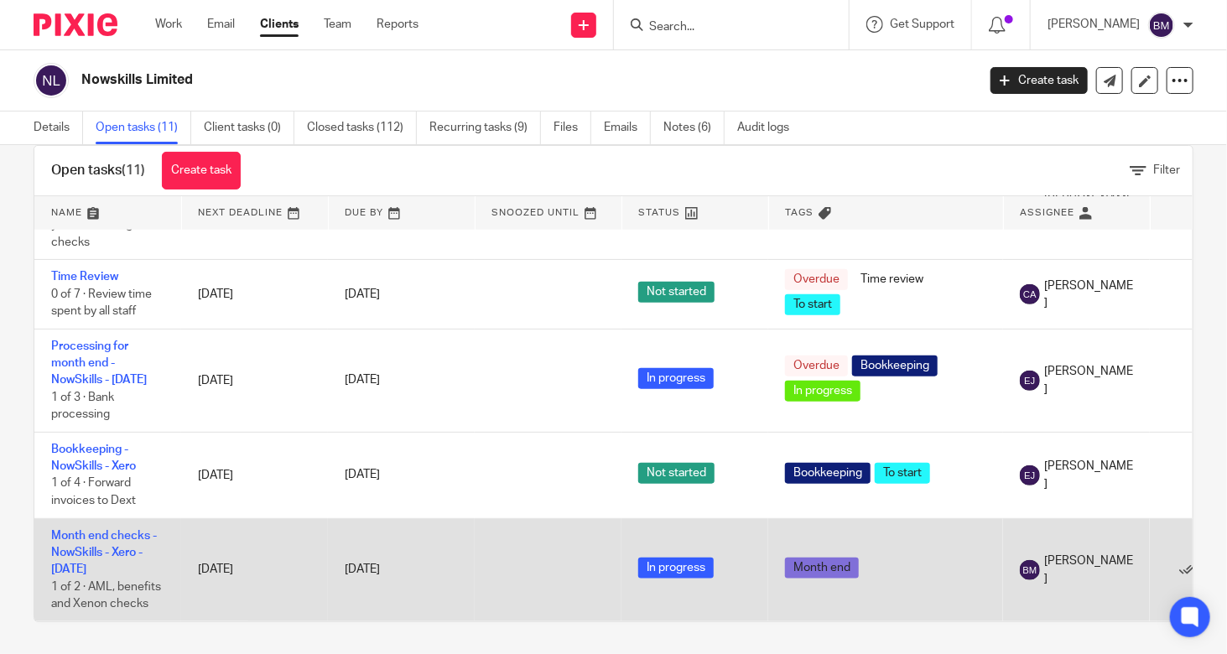
click at [123, 529] on td "Month end checks - NowSkills - Xero - [DATE] 1 of 2 · AML, benefits and Xenon c…" at bounding box center [107, 569] width 147 height 103
click at [135, 530] on link "Month end checks - NowSkills - Xero - [DATE]" at bounding box center [104, 553] width 106 height 46
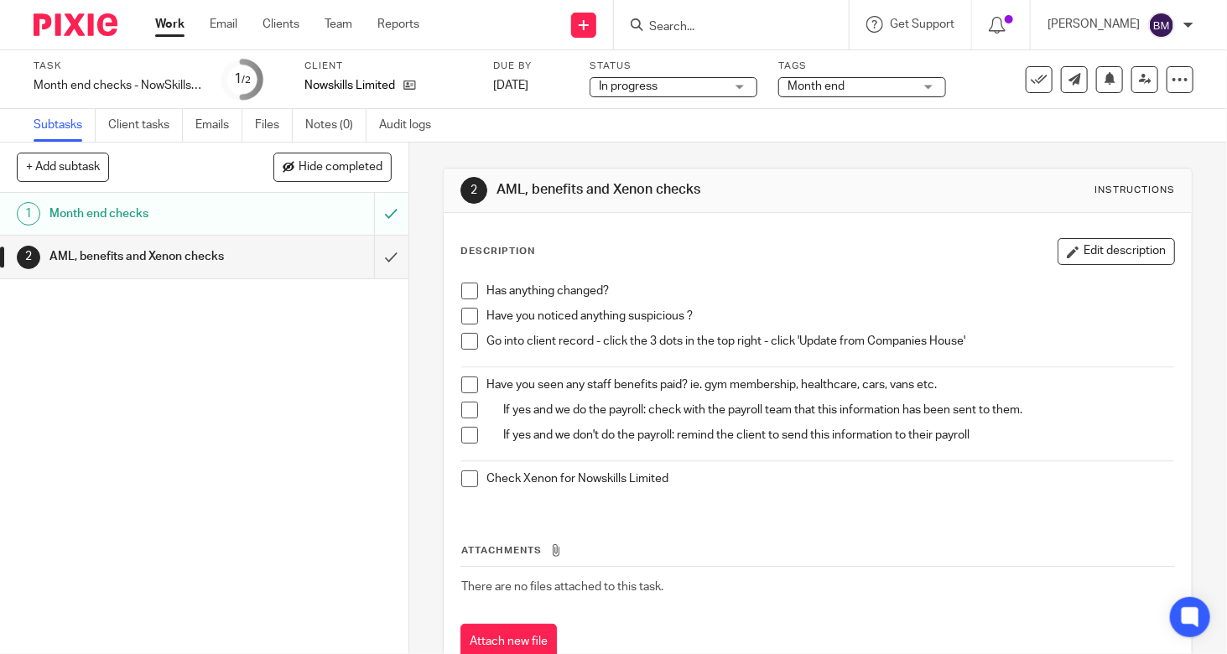
click at [467, 336] on span at bounding box center [469, 341] width 17 height 17
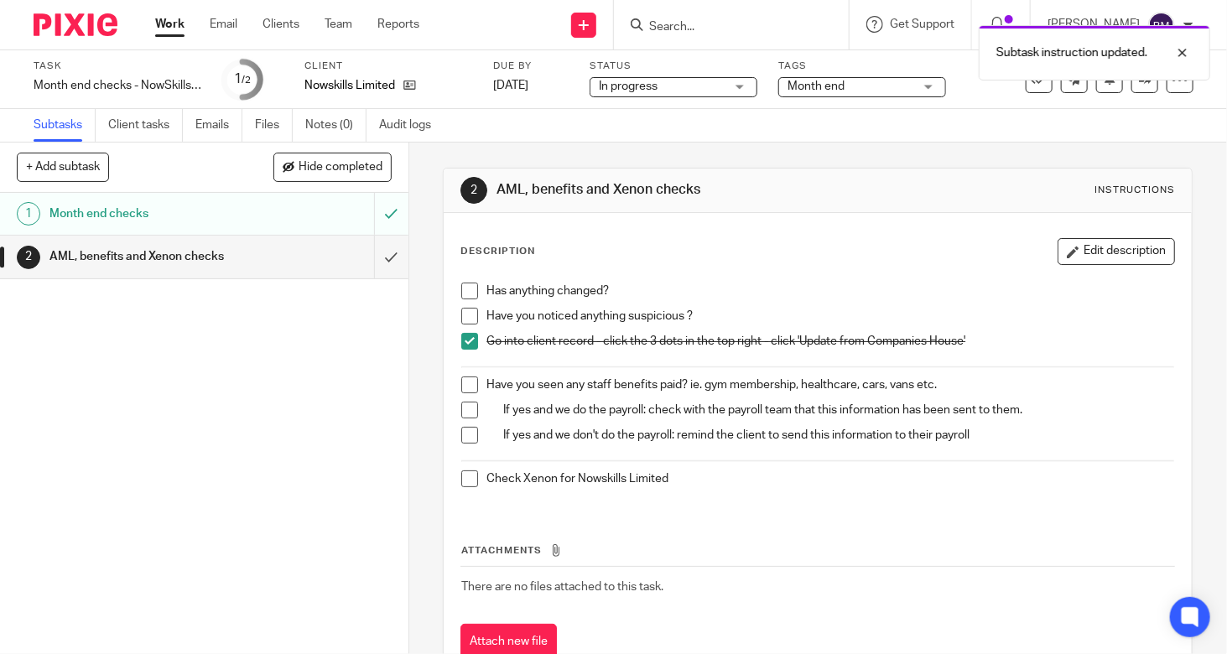
scroll to position [55, 0]
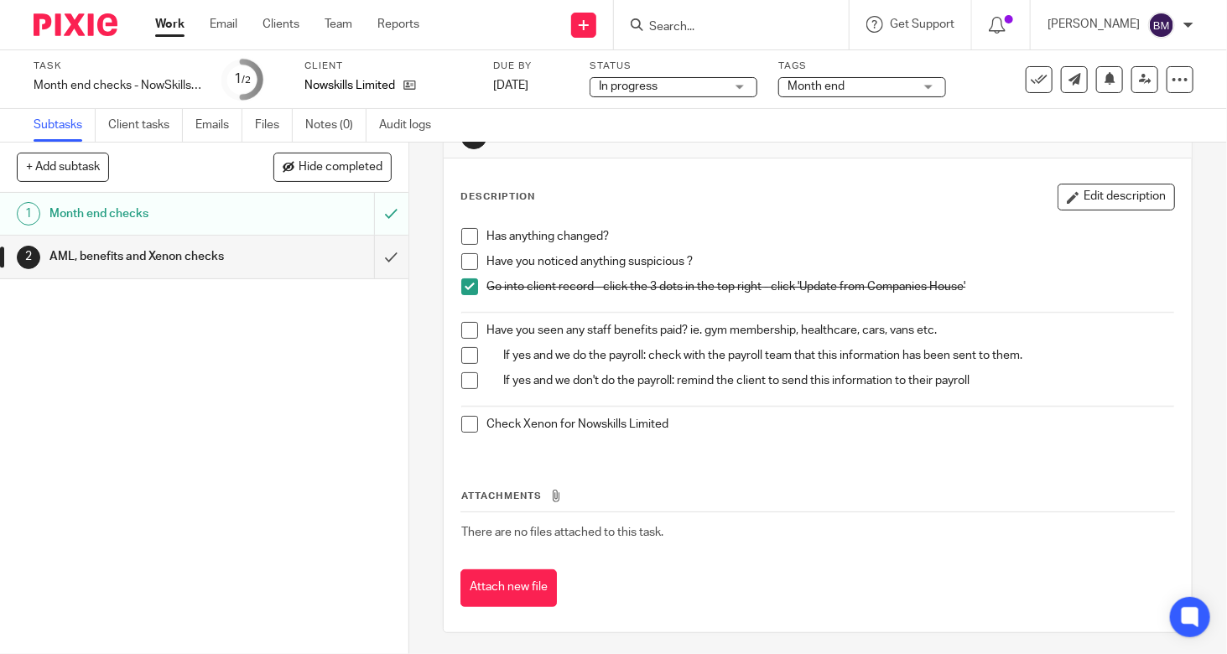
click at [466, 422] on span at bounding box center [469, 424] width 17 height 17
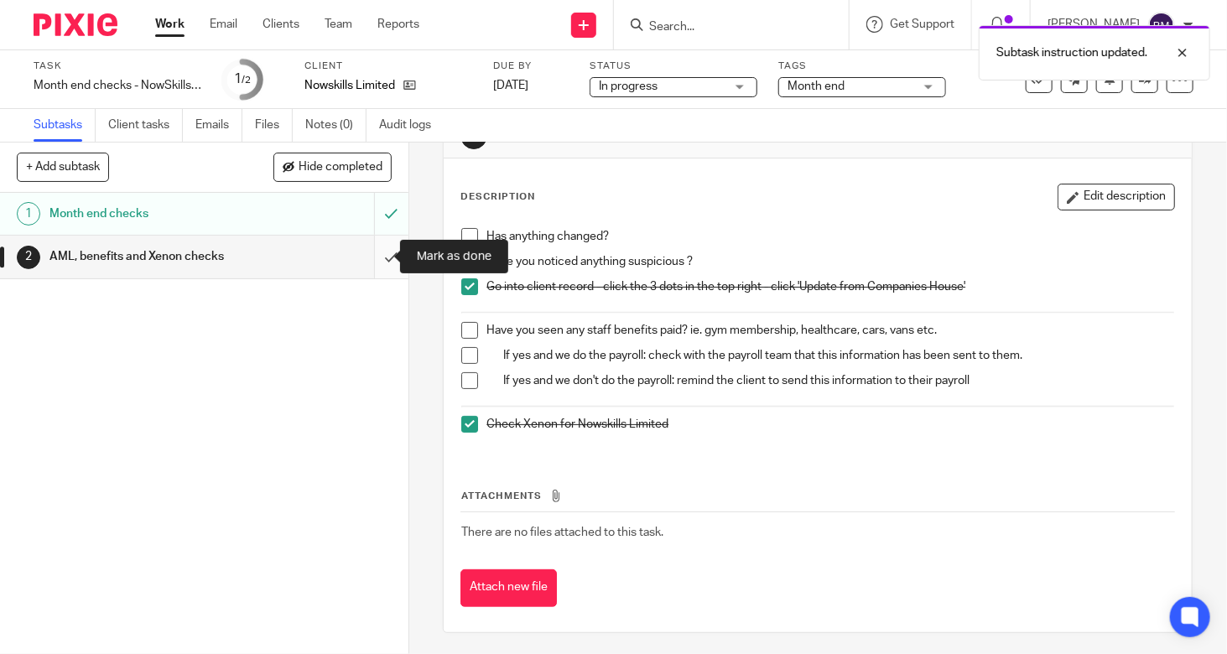
click at [377, 259] on input "submit" at bounding box center [204, 257] width 408 height 42
